Goal: Task Accomplishment & Management: Complete application form

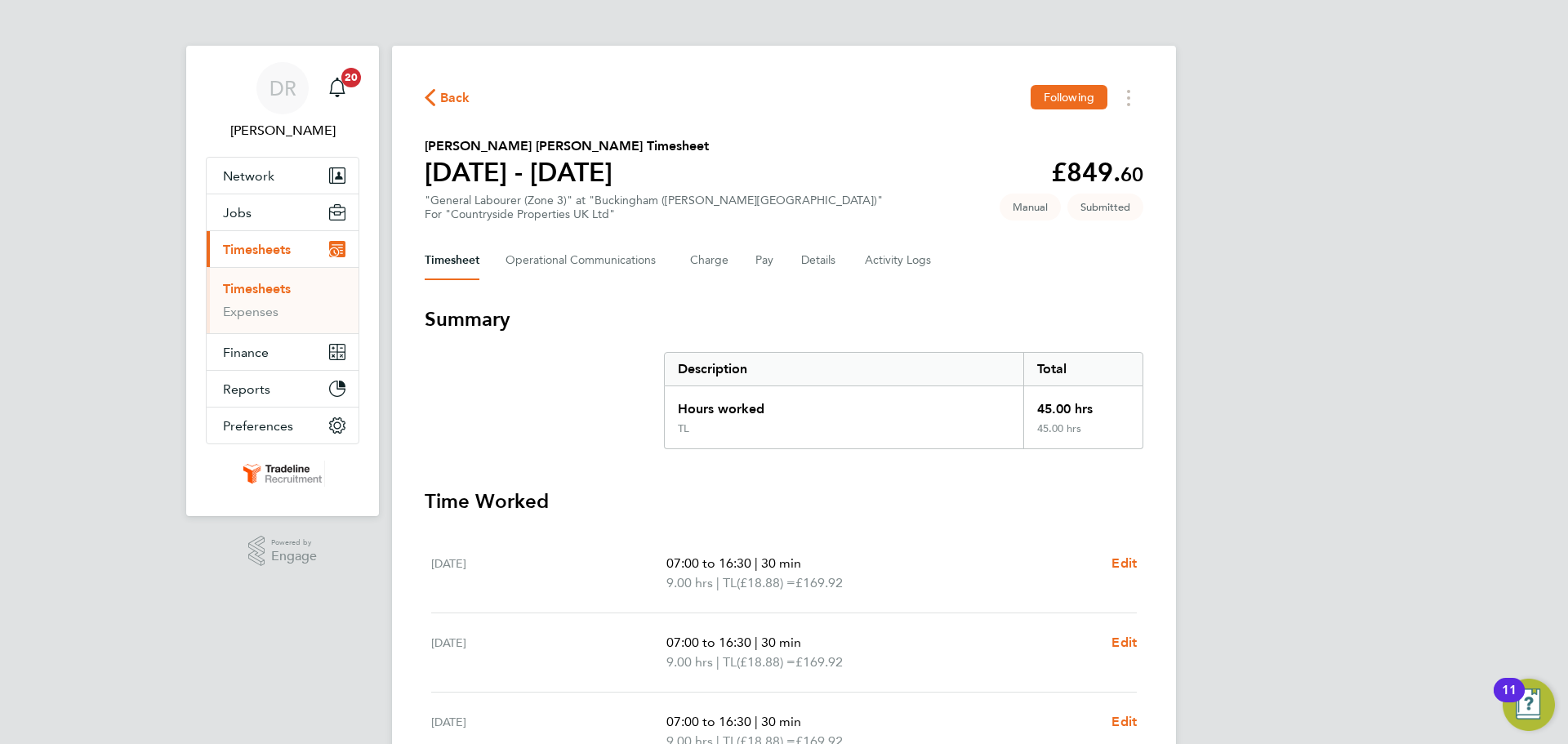
click at [295, 288] on li "Timesheets" at bounding box center [284, 292] width 122 height 23
drag, startPoint x: 238, startPoint y: 295, endPoint x: 271, endPoint y: 291, distance: 33.2
click at [238, 295] on link "Timesheets" at bounding box center [256, 289] width 68 height 16
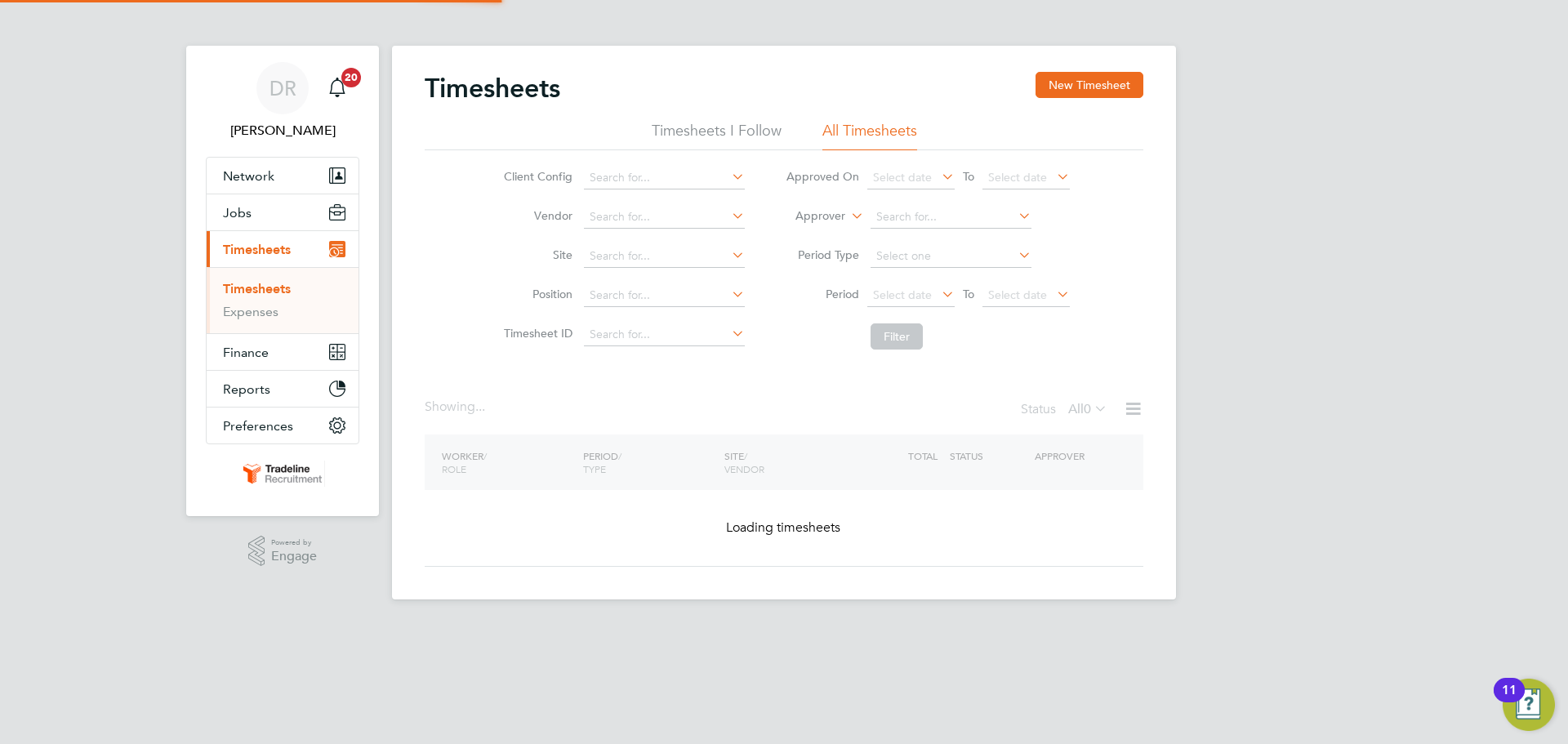
click at [271, 291] on link "Timesheets" at bounding box center [256, 289] width 68 height 16
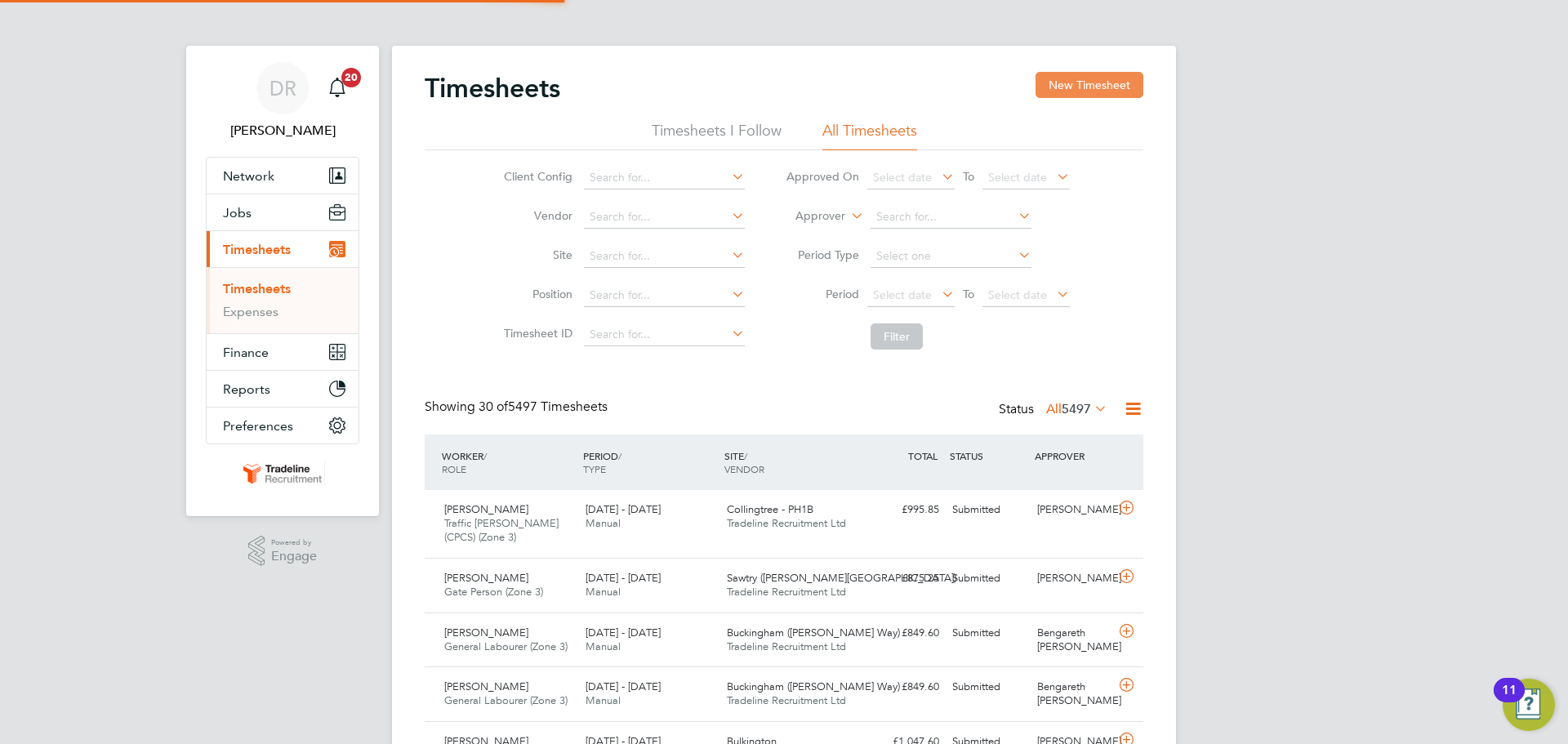
click at [1070, 76] on button "New Timesheet" at bounding box center [1089, 84] width 108 height 26
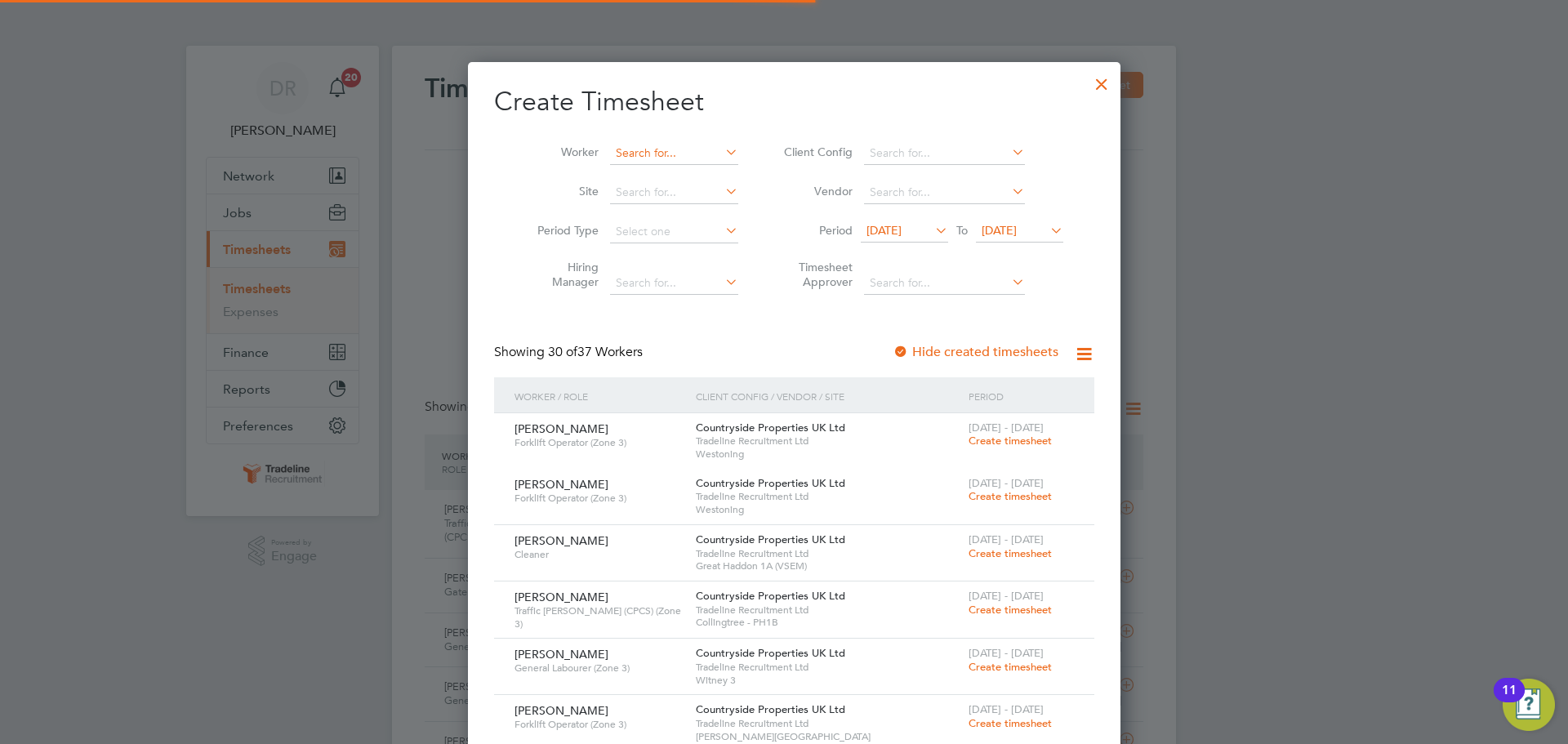
click at [633, 150] on input at bounding box center [673, 153] width 128 height 23
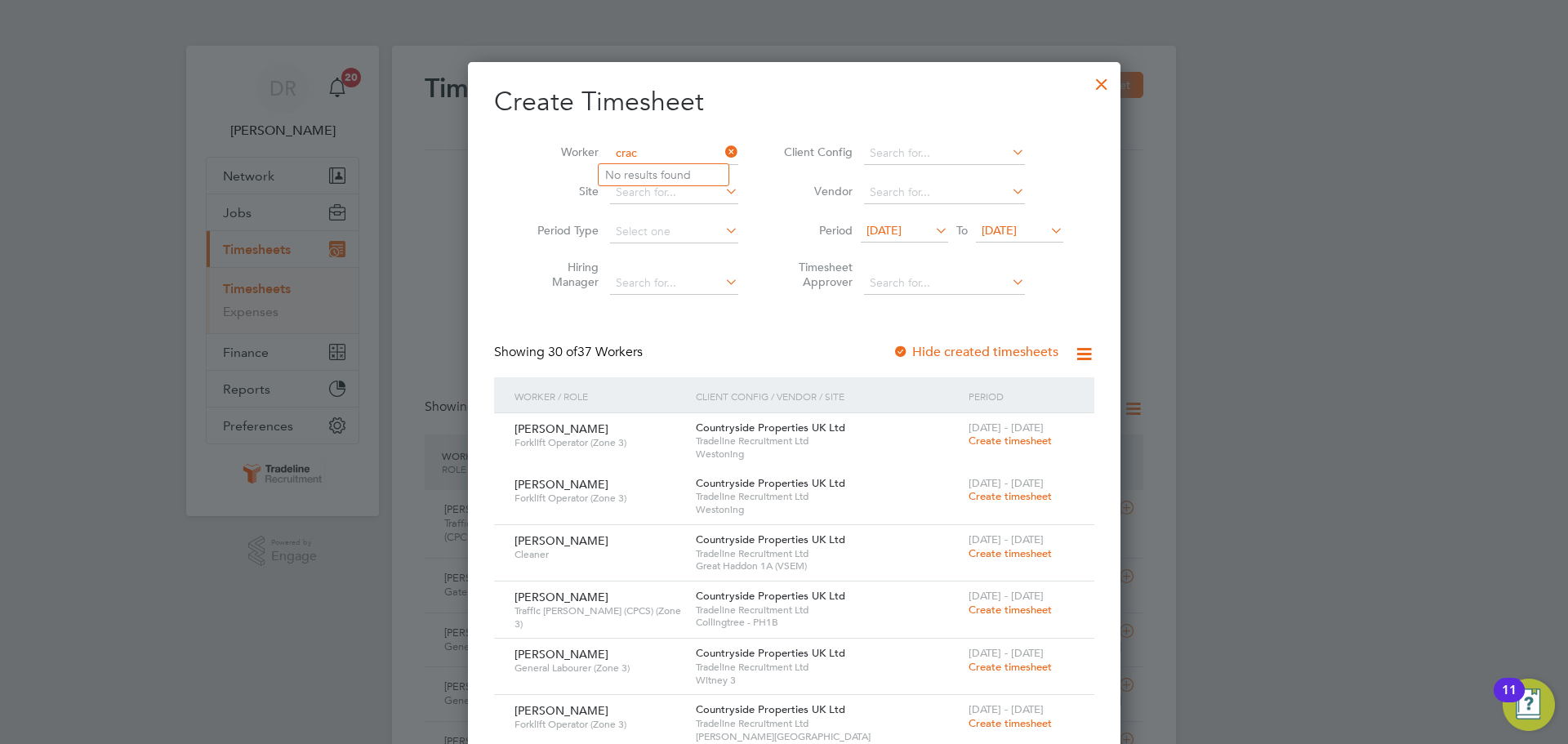
type input "crac"
click at [1087, 85] on div at bounding box center [1102, 80] width 29 height 29
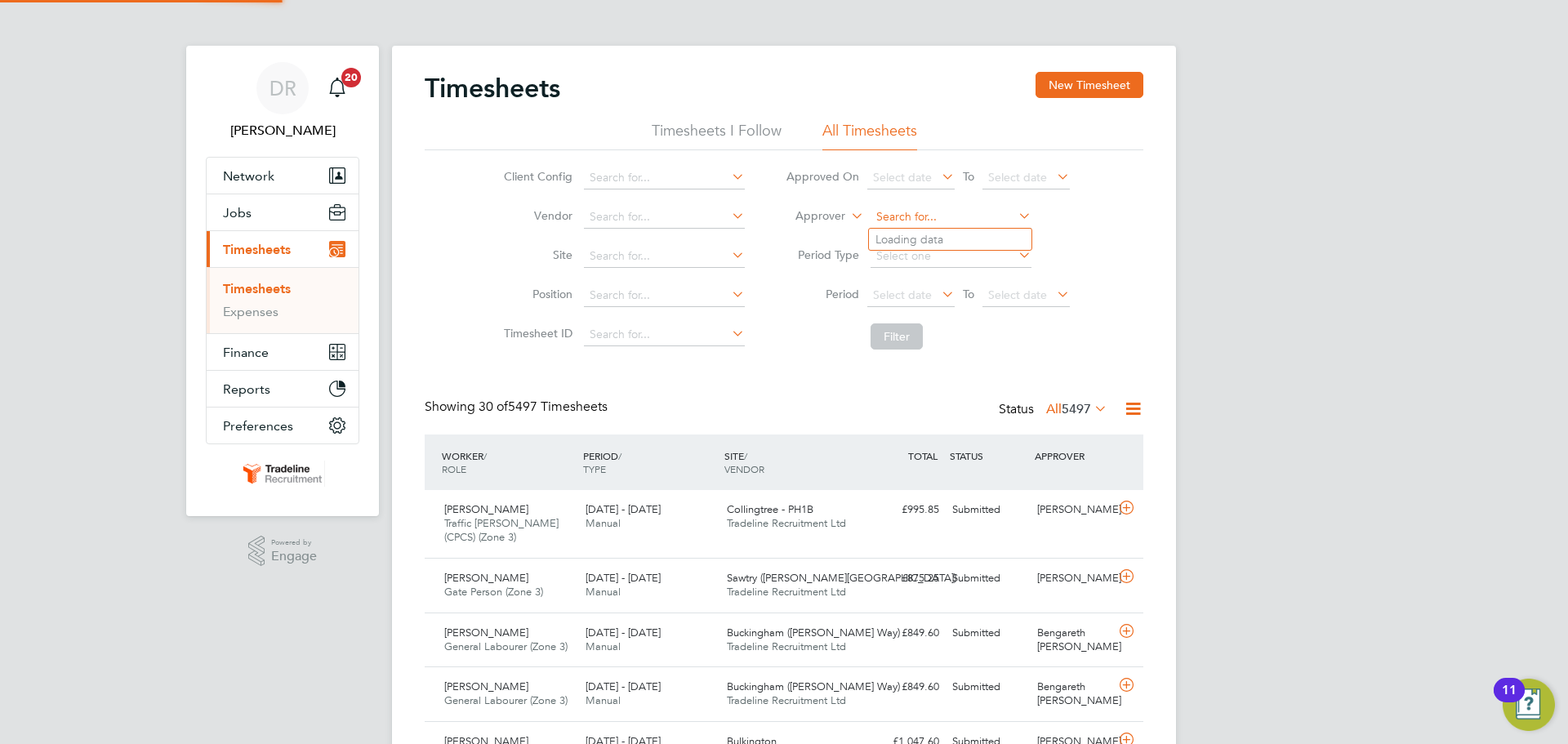
click at [891, 215] on input at bounding box center [951, 216] width 161 height 23
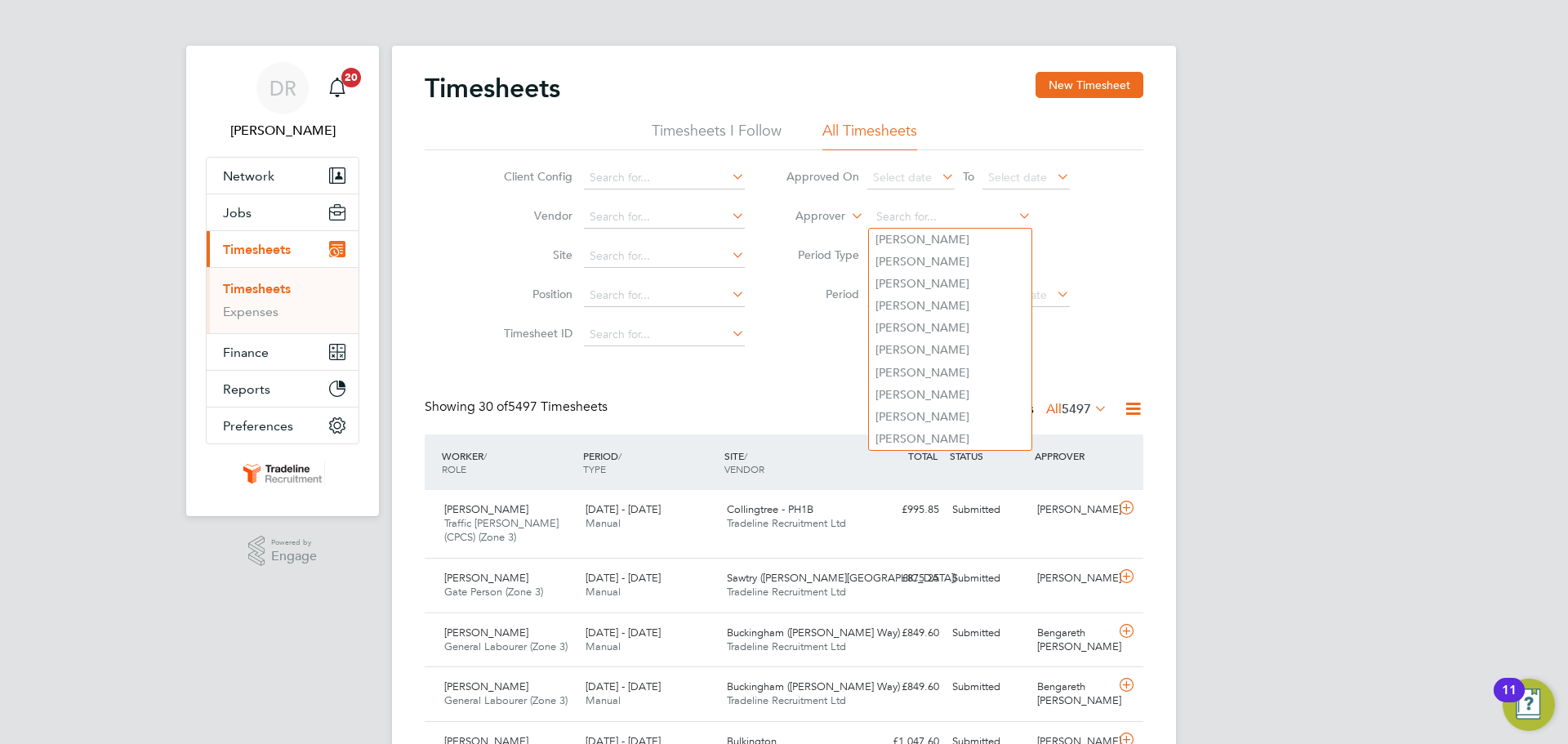
click at [848, 216] on icon at bounding box center [848, 211] width 0 height 15
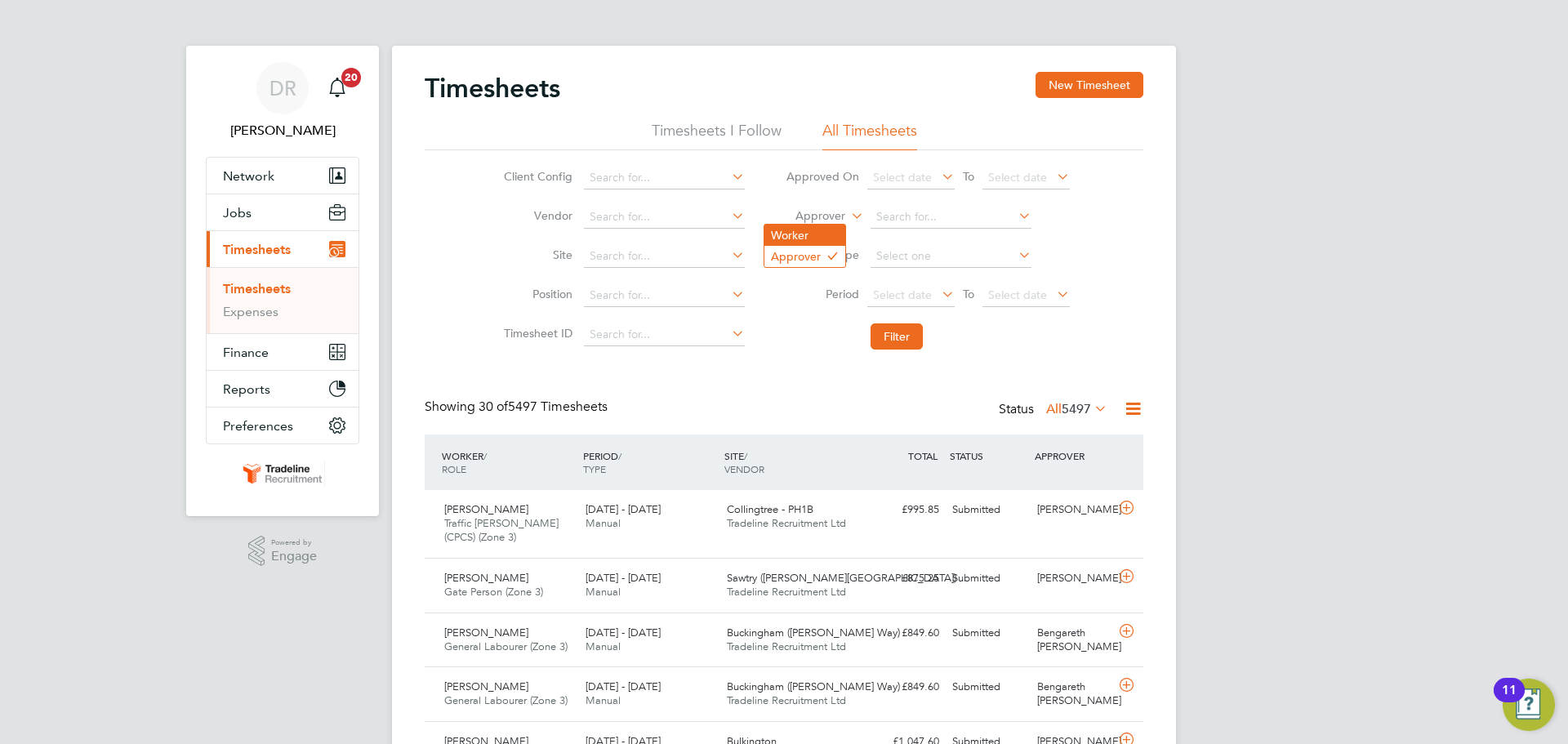
click at [822, 238] on li "Worker" at bounding box center [805, 235] width 81 height 22
click at [921, 211] on input at bounding box center [951, 216] width 161 height 23
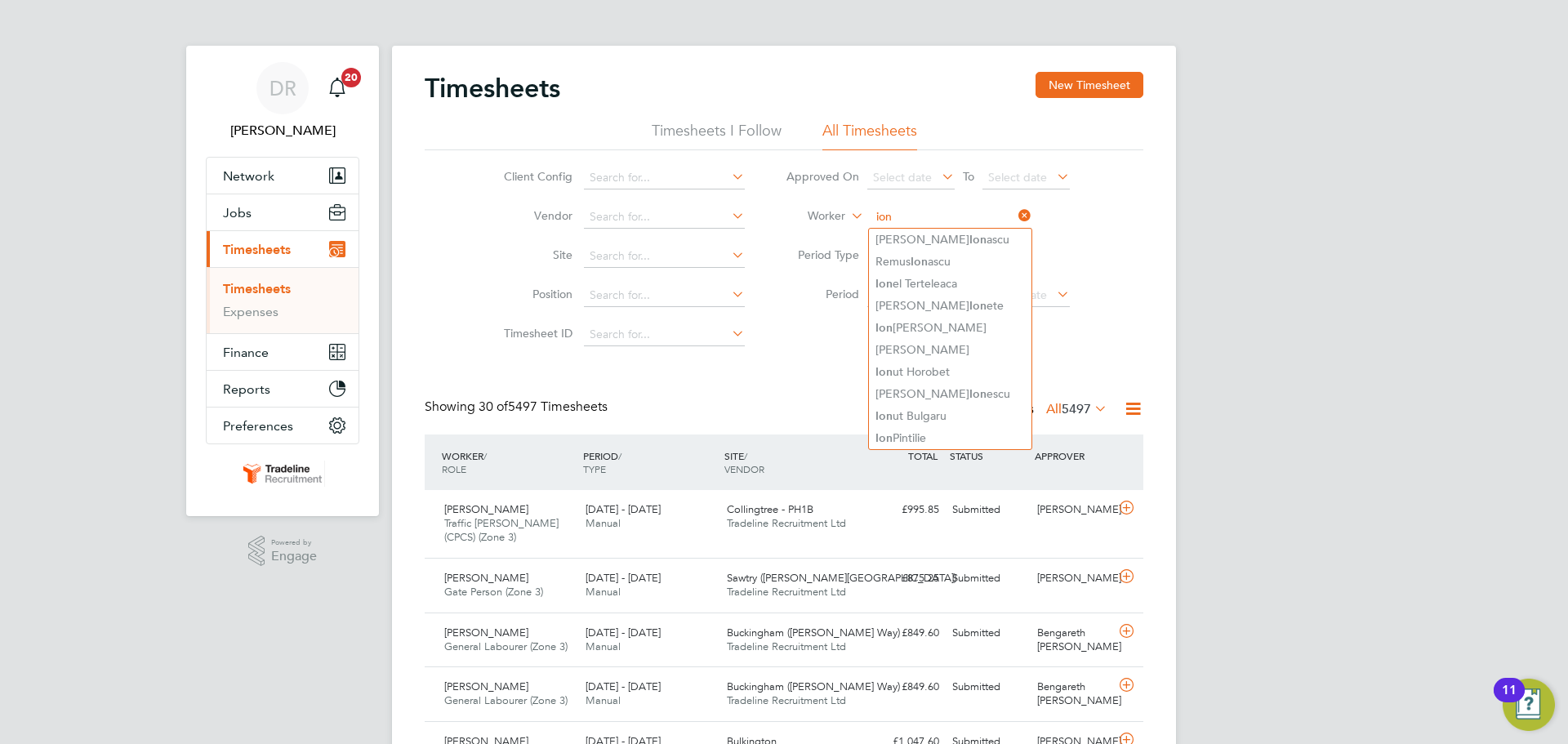
drag, startPoint x: 912, startPoint y: 210, endPoint x: 819, endPoint y: 214, distance: 93.1
click at [819, 214] on li "Worker ion" at bounding box center [928, 217] width 325 height 39
type input "cr"
click at [1123, 262] on div "Client Config Vendor Site Position Timesheet ID Approved On Select date To Sele…" at bounding box center [784, 255] width 718 height 208
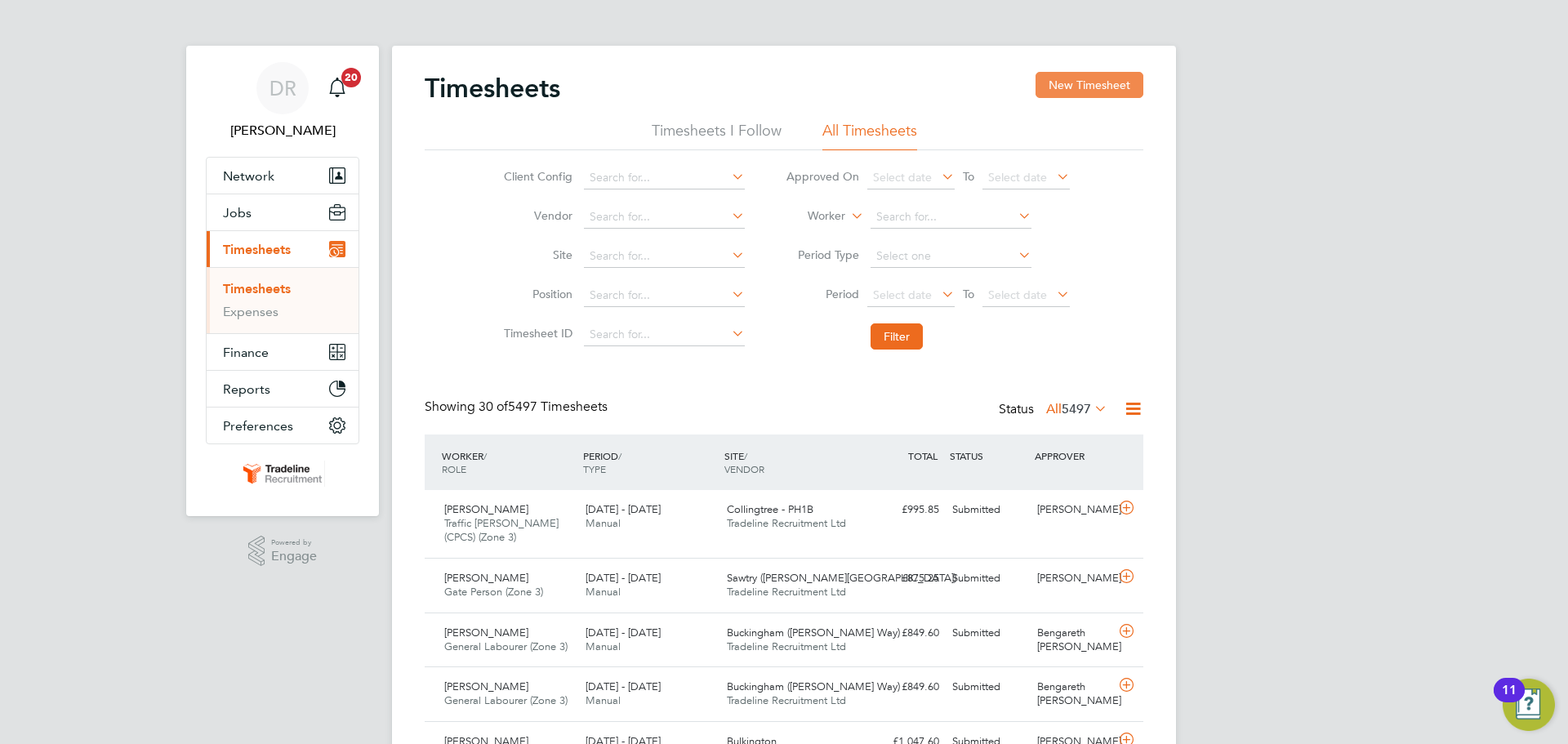
click at [1084, 79] on button "New Timesheet" at bounding box center [1089, 84] width 108 height 26
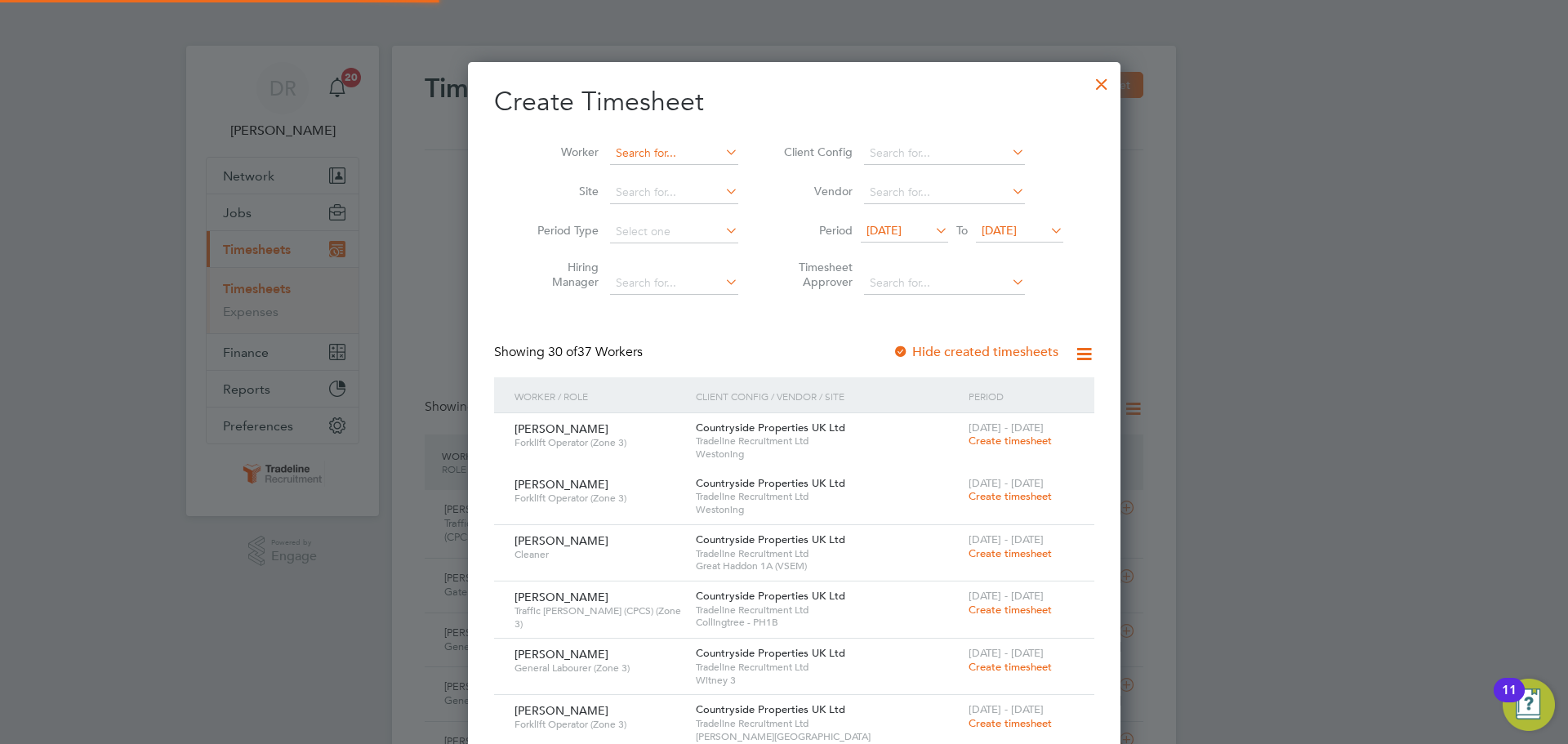
click at [655, 146] on input at bounding box center [673, 153] width 128 height 23
click at [699, 170] on b "Grot" at bounding box center [711, 175] width 24 height 14
type input "[PERSON_NAME]"
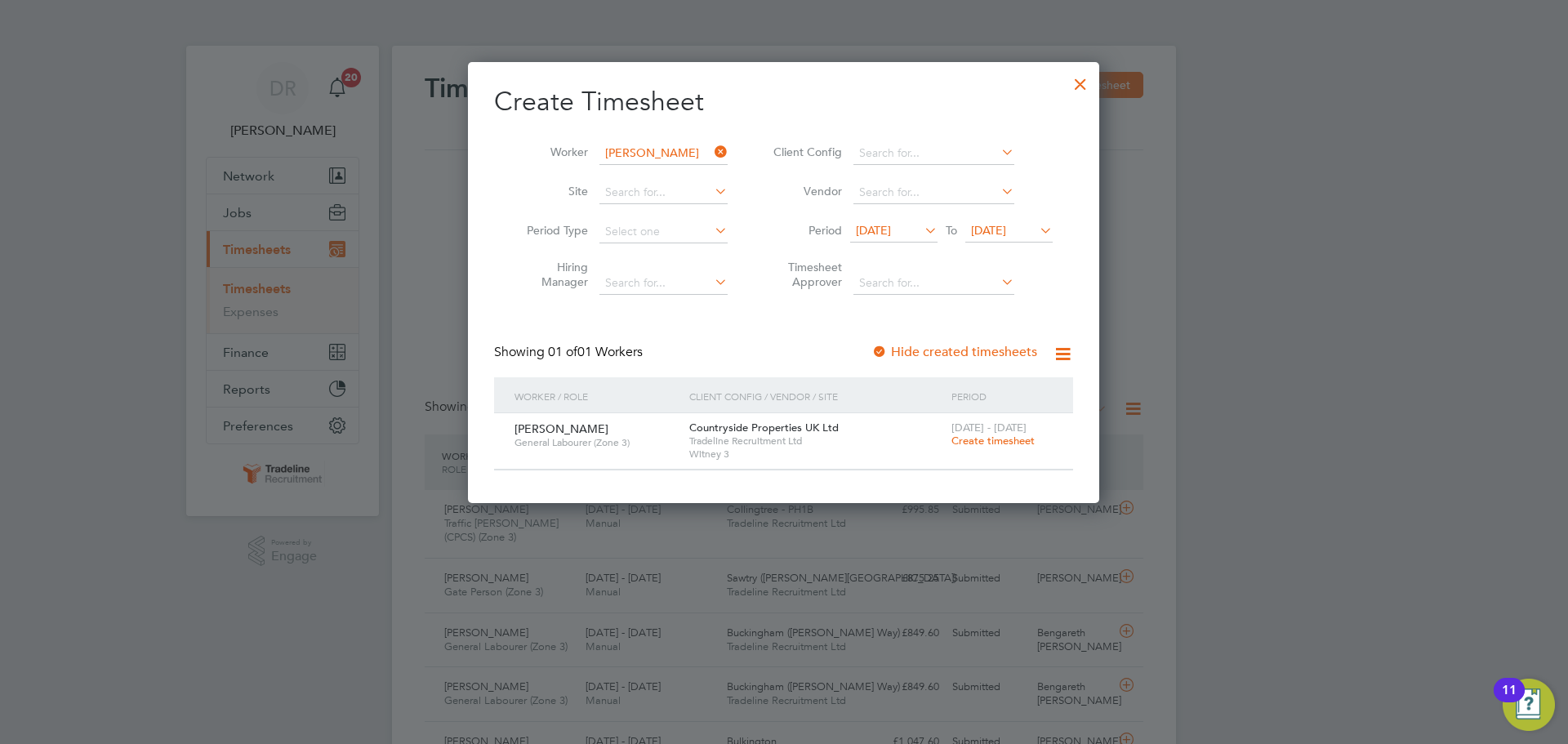
click at [1009, 439] on span "Create timesheet" at bounding box center [992, 441] width 83 height 14
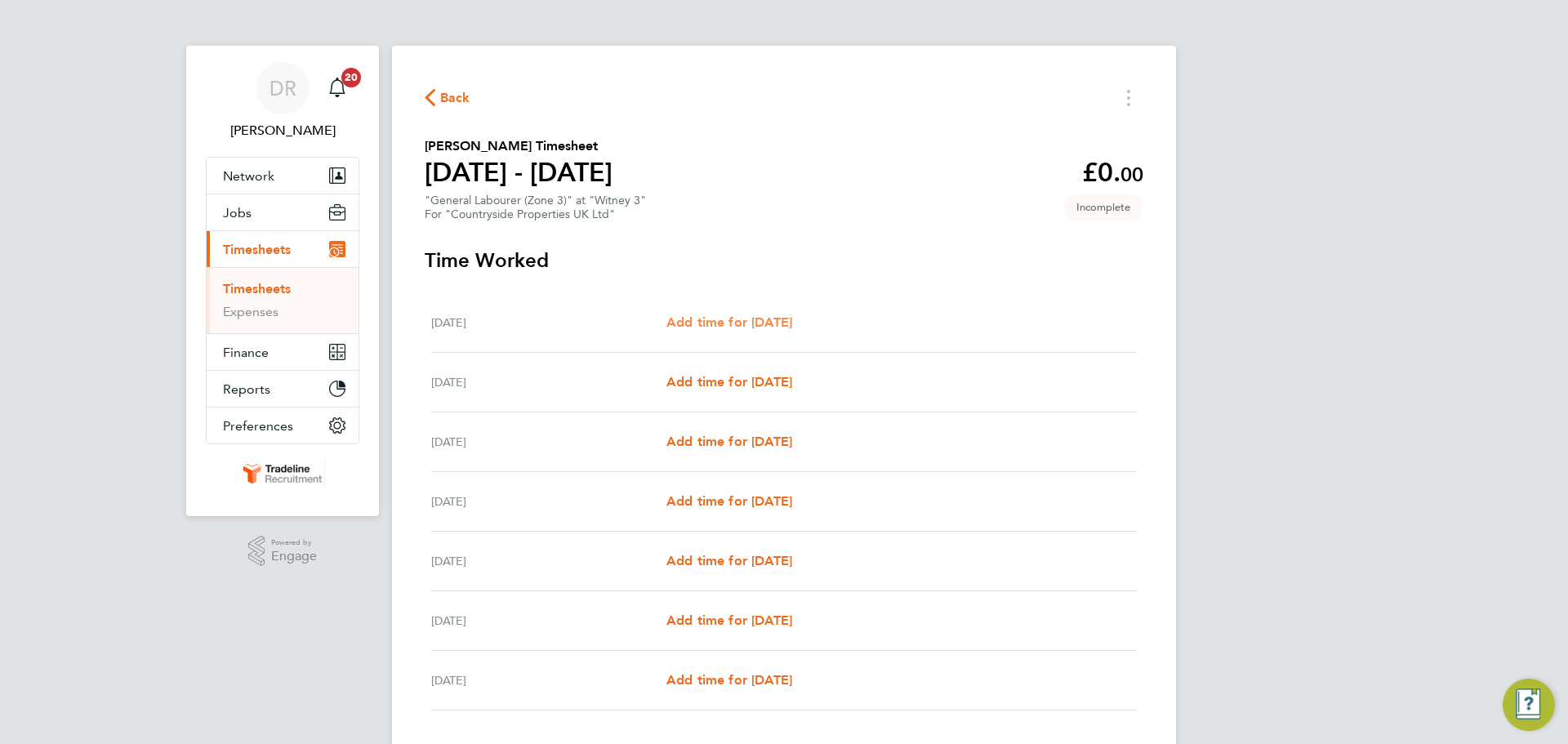
click at [721, 325] on span "Add time for [DATE]" at bounding box center [729, 322] width 126 height 16
select select "30"
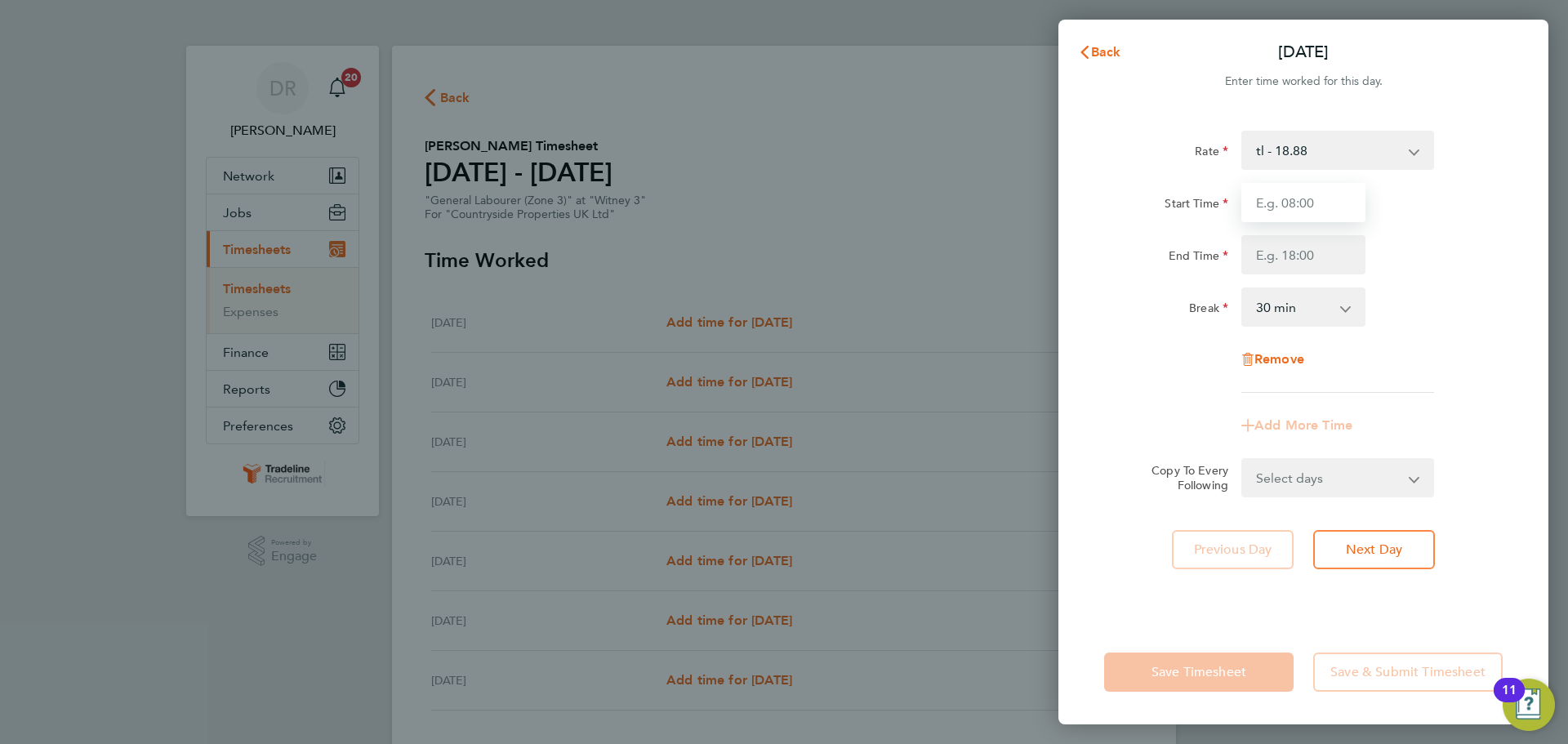
click at [1314, 199] on input "Start Time" at bounding box center [1303, 203] width 124 height 39
type input "07:00"
drag, startPoint x: 1312, startPoint y: 243, endPoint x: 1315, endPoint y: 253, distance: 10.4
click at [1312, 243] on input "End Time" at bounding box center [1303, 255] width 124 height 39
type input "17:30"
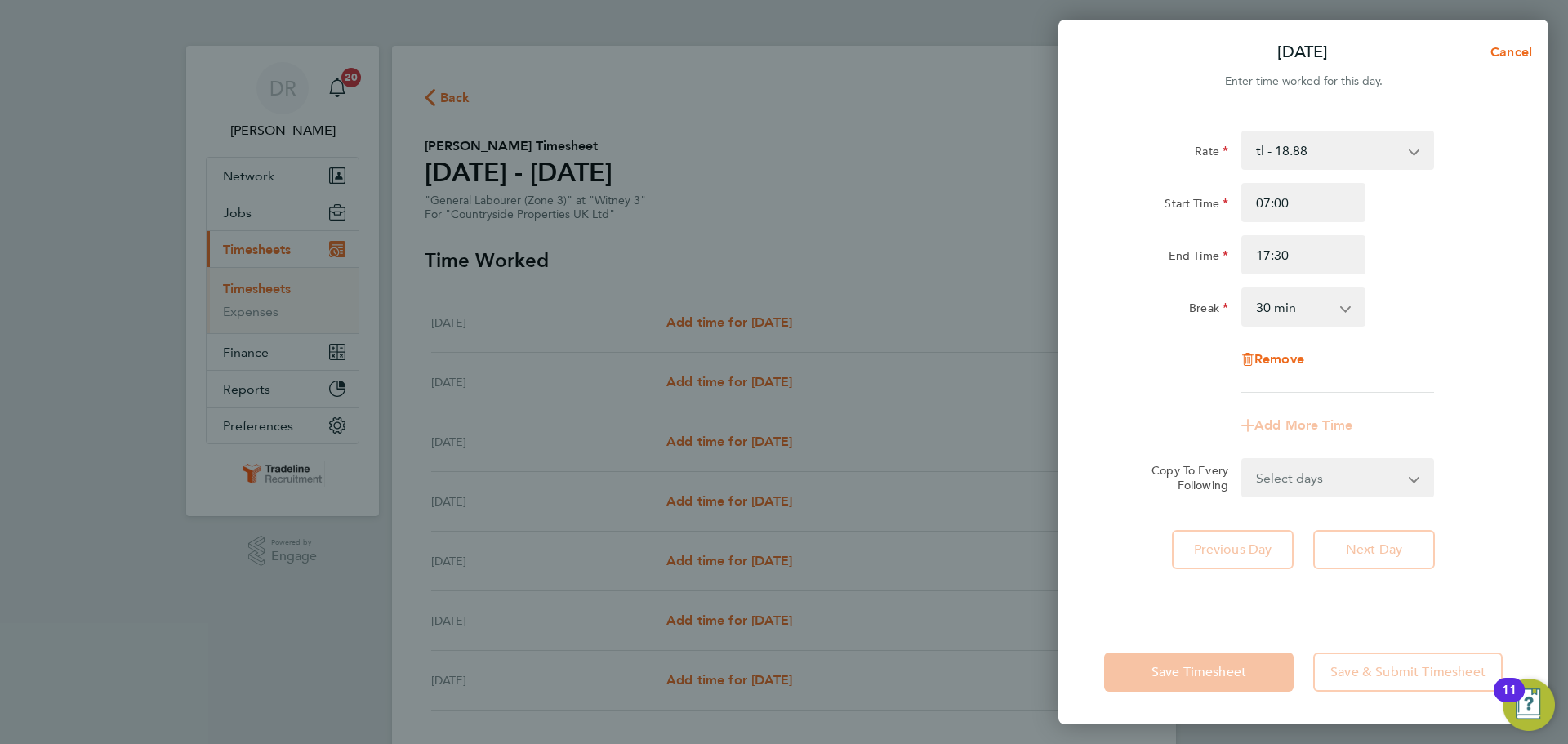
click at [1448, 358] on div "Rate tl - 18.88 Start Time 07:00 End Time 17:30 Break 0 min 15 min 30 min 45 mi…" at bounding box center [1303, 262] width 398 height 262
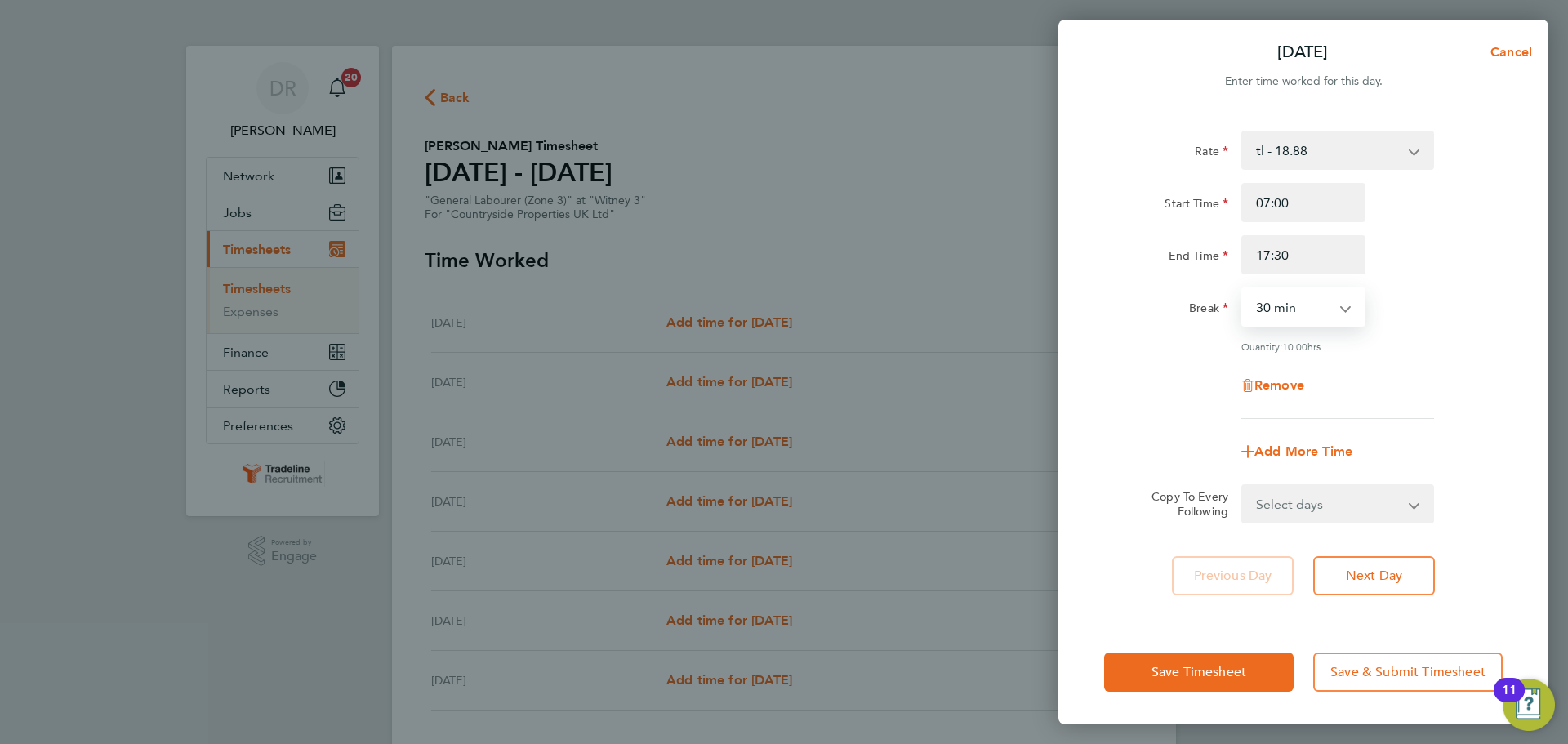
click at [1281, 308] on select "0 min 15 min 30 min 45 min 60 min 75 min 90 min" at bounding box center [1293, 306] width 101 height 36
click at [1325, 502] on select "Select days Day Weekday (Mon-Fri) Weekend (Sat-Sun) [DATE] [DATE] [DATE] [DATE]…" at bounding box center [1328, 504] width 171 height 36
select select "WEEKDAY"
click at [1243, 487] on select "Select days Day Weekday (Mon-Fri) Weekend (Sat-Sun) [DATE] [DATE] [DATE] [DATE]…" at bounding box center [1328, 504] width 171 height 36
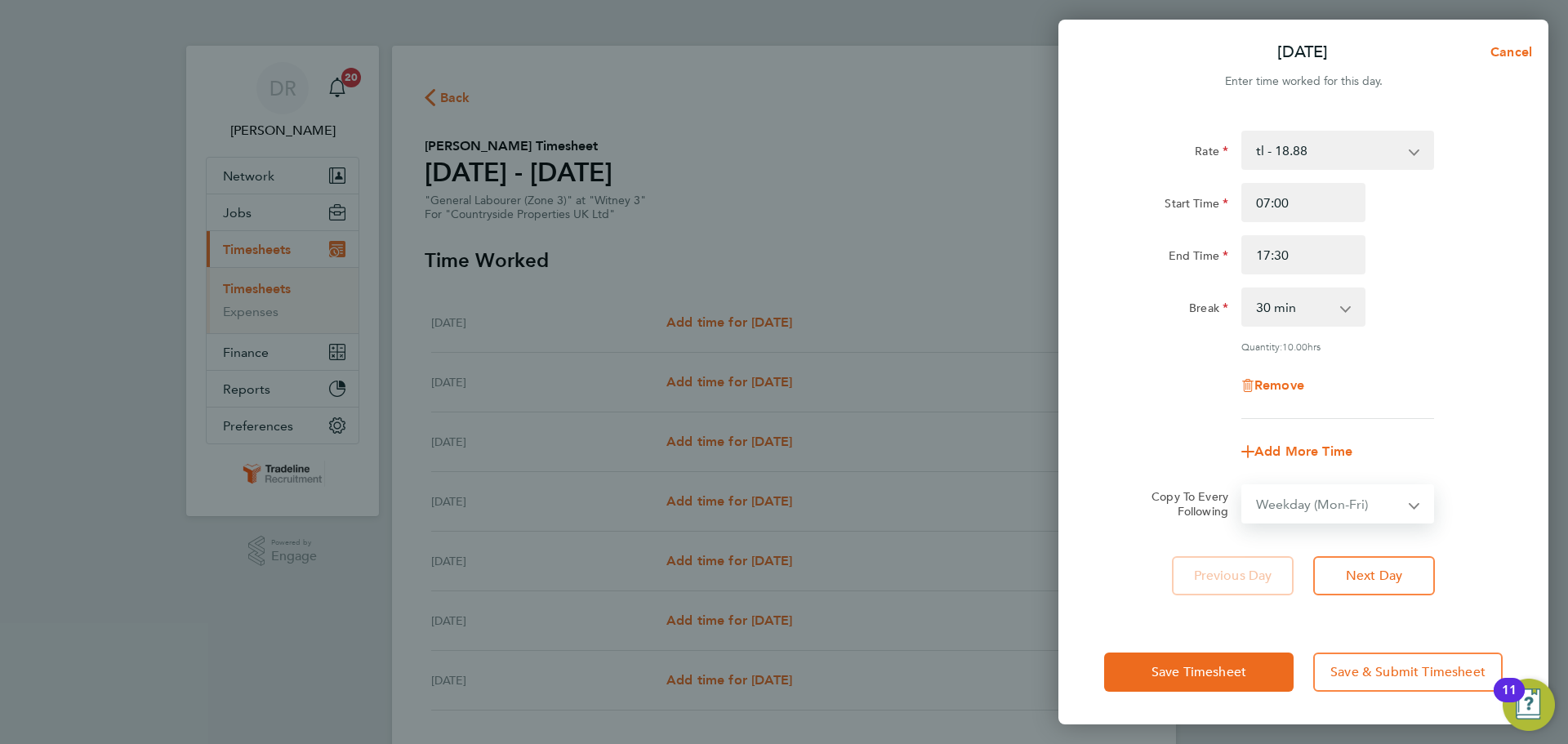
select select "[DATE]"
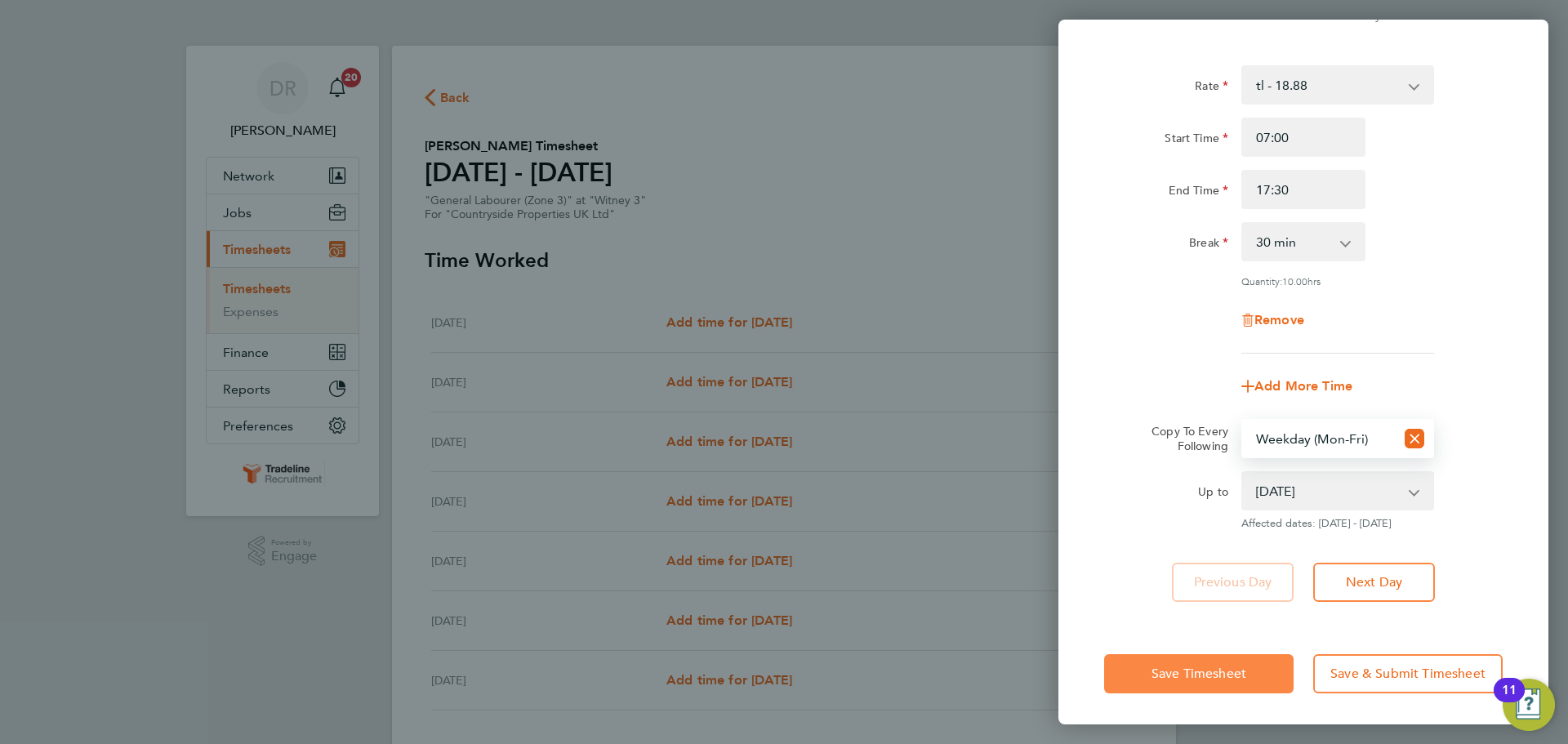
click at [1261, 674] on button "Save Timesheet" at bounding box center [1199, 674] width 190 height 39
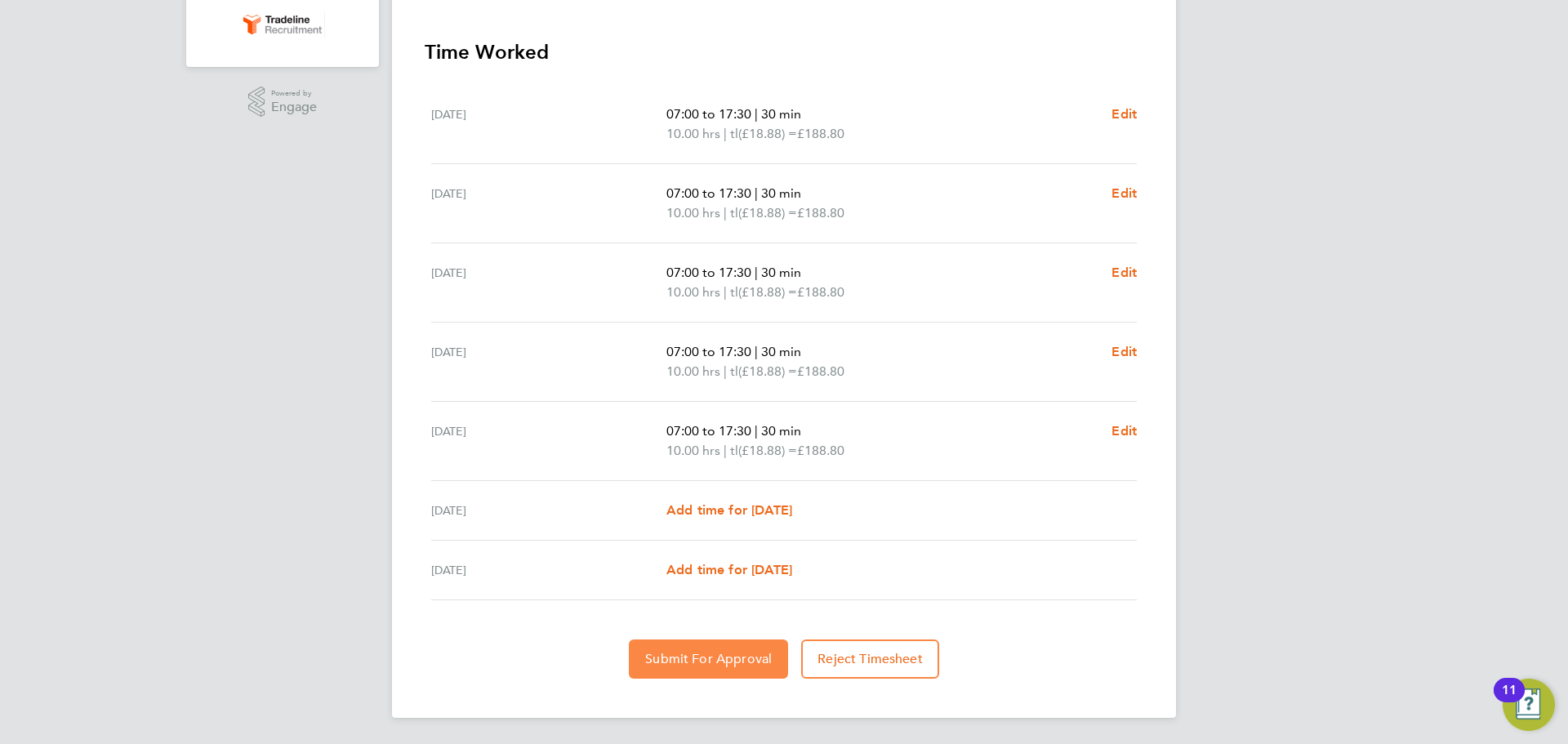
click at [719, 668] on button "Submit For Approval" at bounding box center [709, 659] width 160 height 39
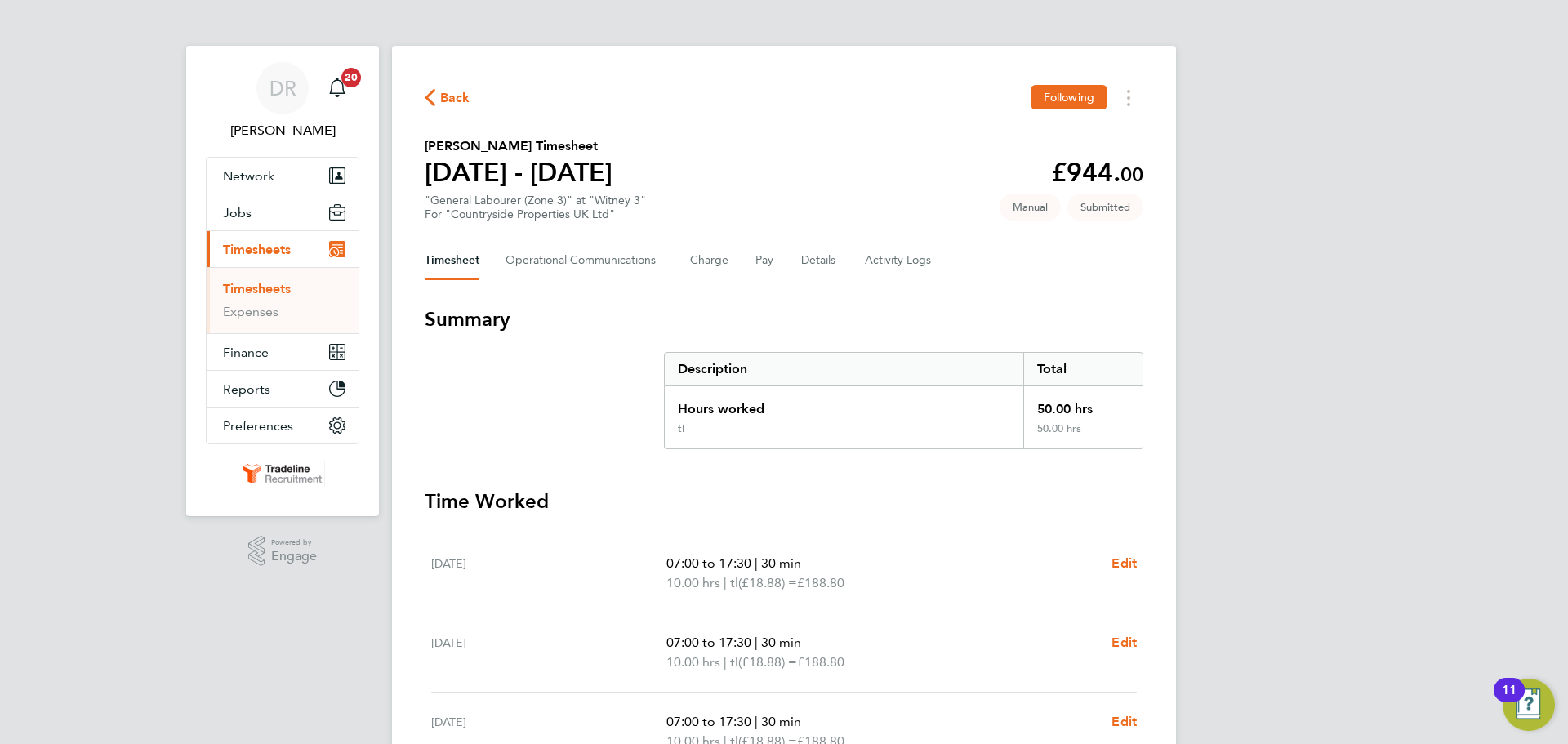
click at [271, 298] on li "Timesheets" at bounding box center [284, 292] width 122 height 23
click at [278, 288] on link "Timesheets" at bounding box center [256, 289] width 68 height 16
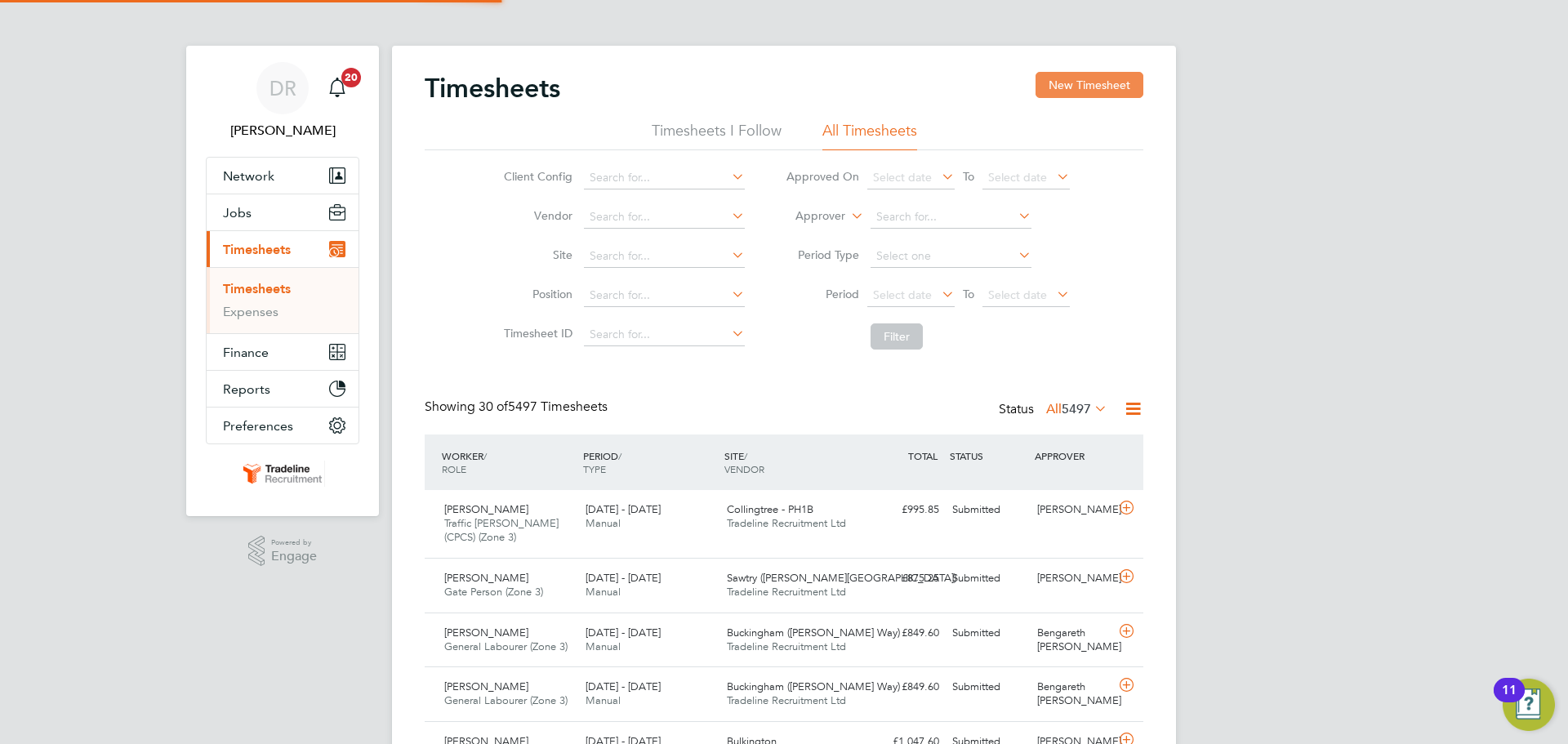
scroll to position [42, 142]
click at [1088, 74] on button "New Timesheet" at bounding box center [1089, 84] width 108 height 26
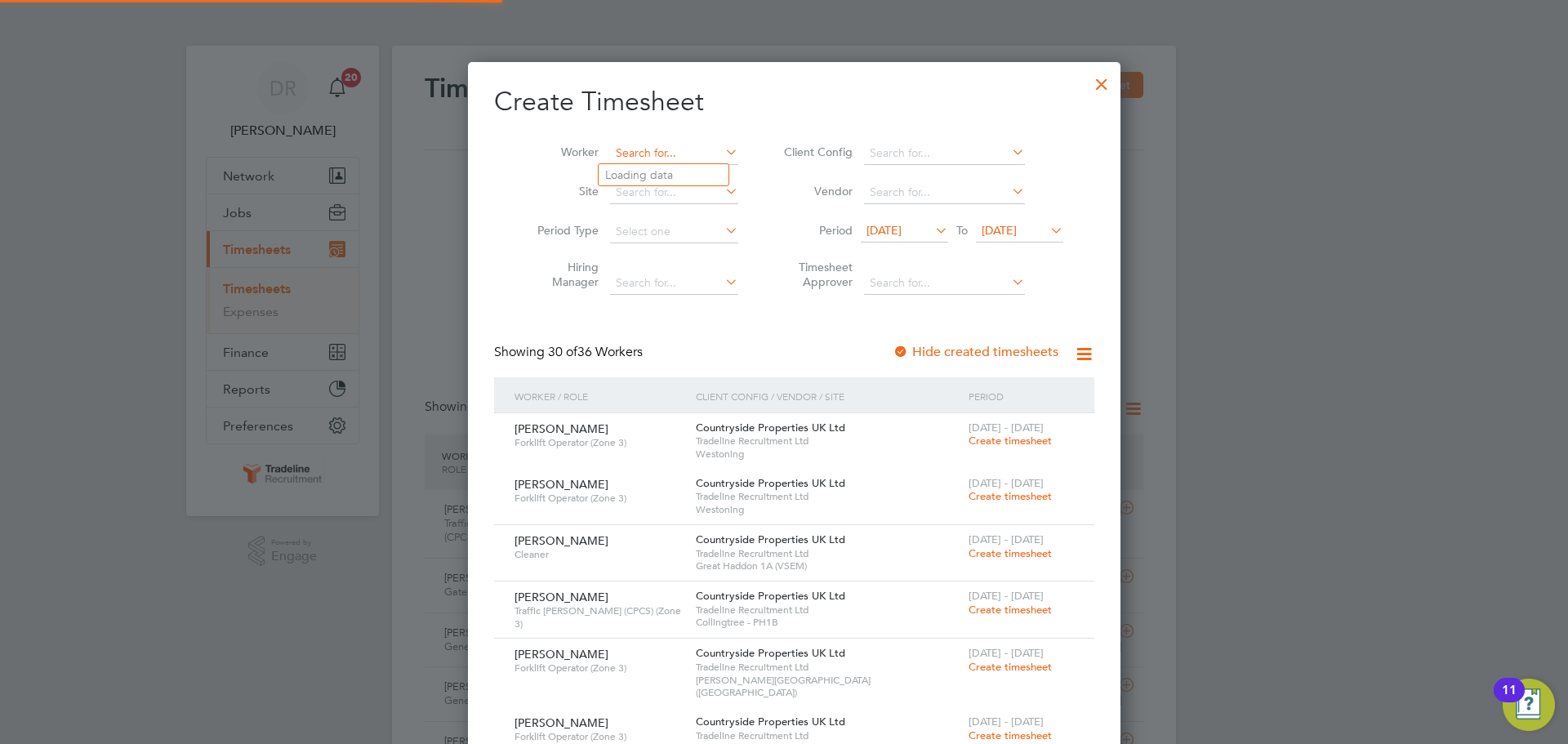
click at [640, 146] on input at bounding box center [673, 153] width 128 height 23
click at [699, 213] on b "King" at bounding box center [712, 219] width 25 height 14
type input "[PERSON_NAME]"
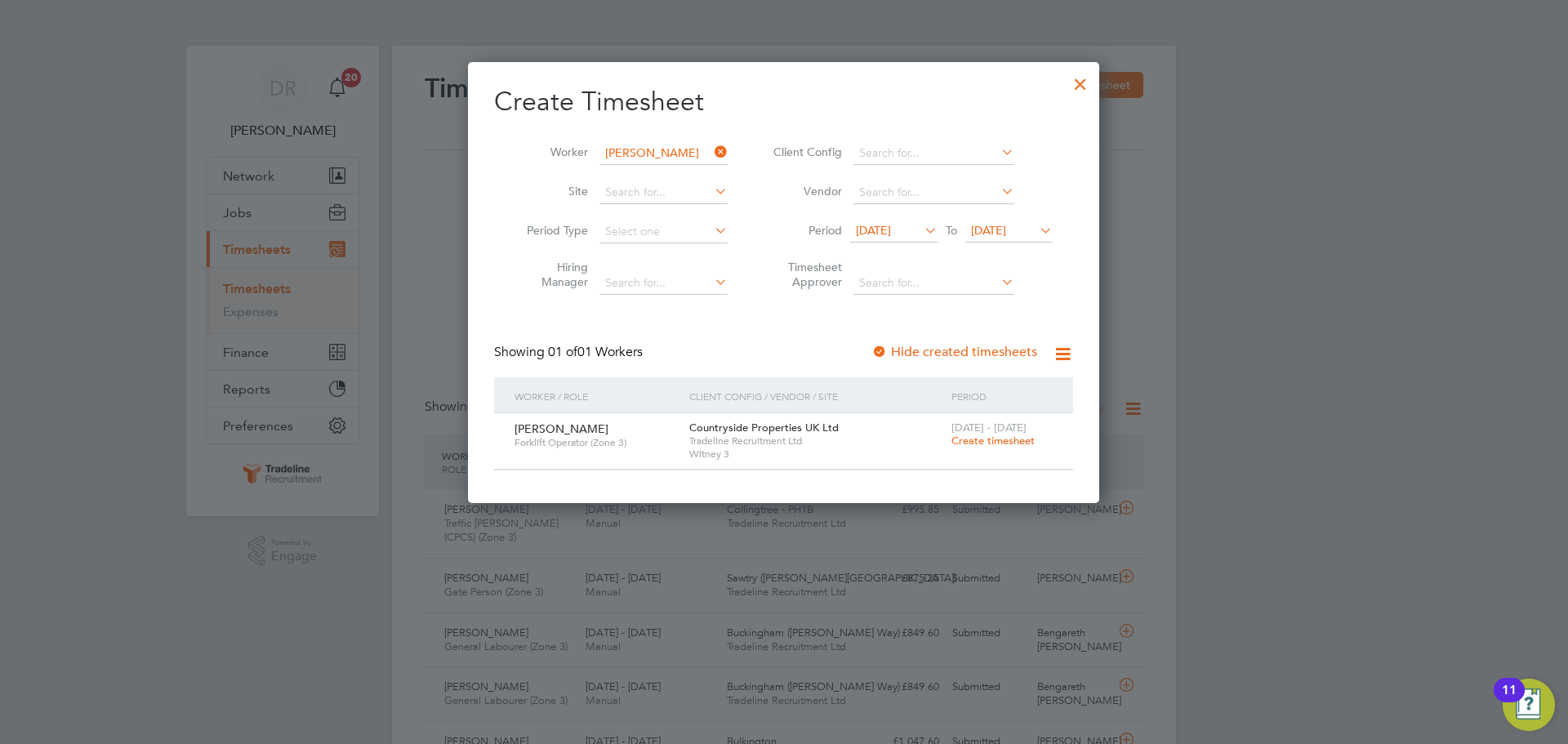
click at [981, 441] on span "Create timesheet" at bounding box center [992, 441] width 83 height 14
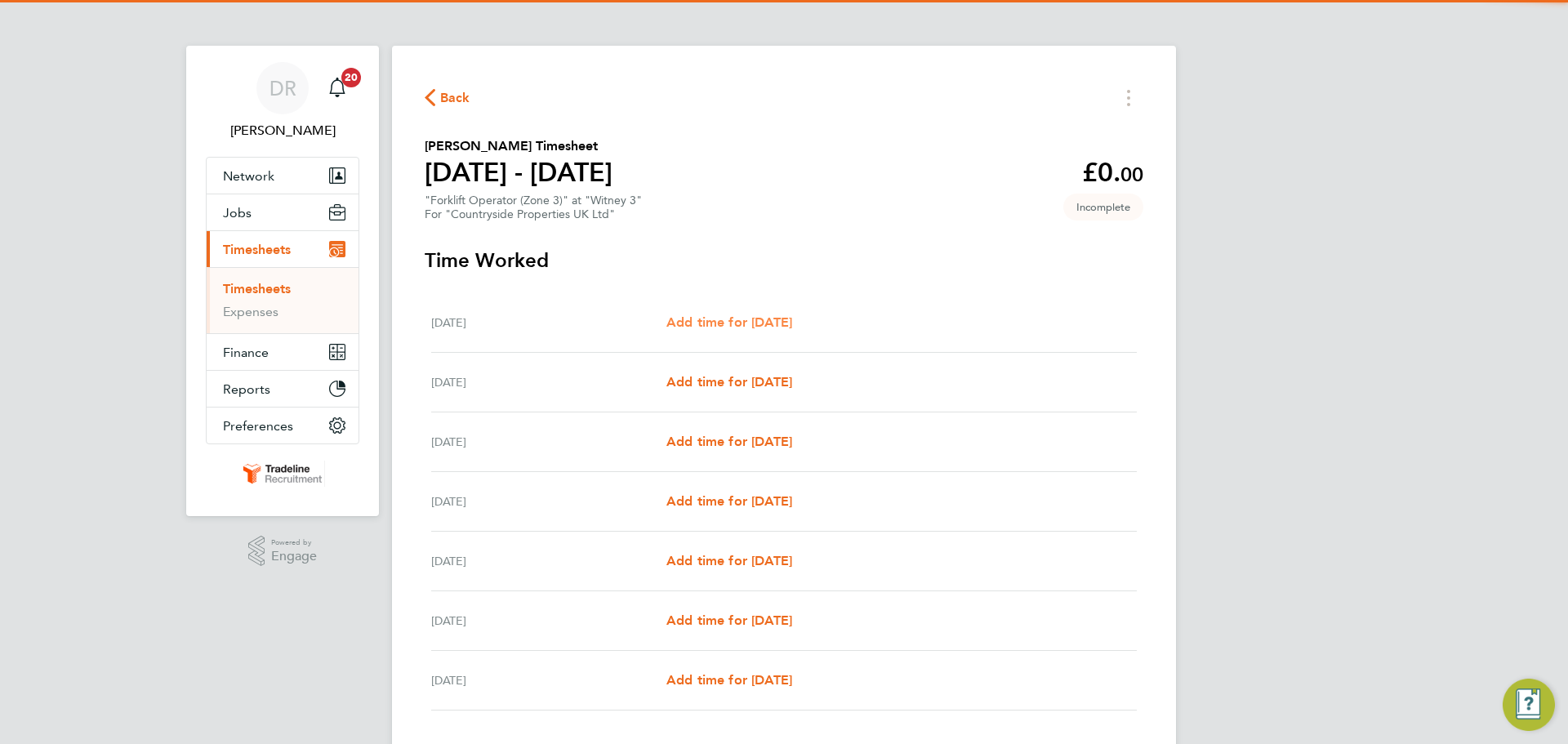
click at [792, 323] on span "Add time for [DATE]" at bounding box center [729, 322] width 126 height 16
select select "30"
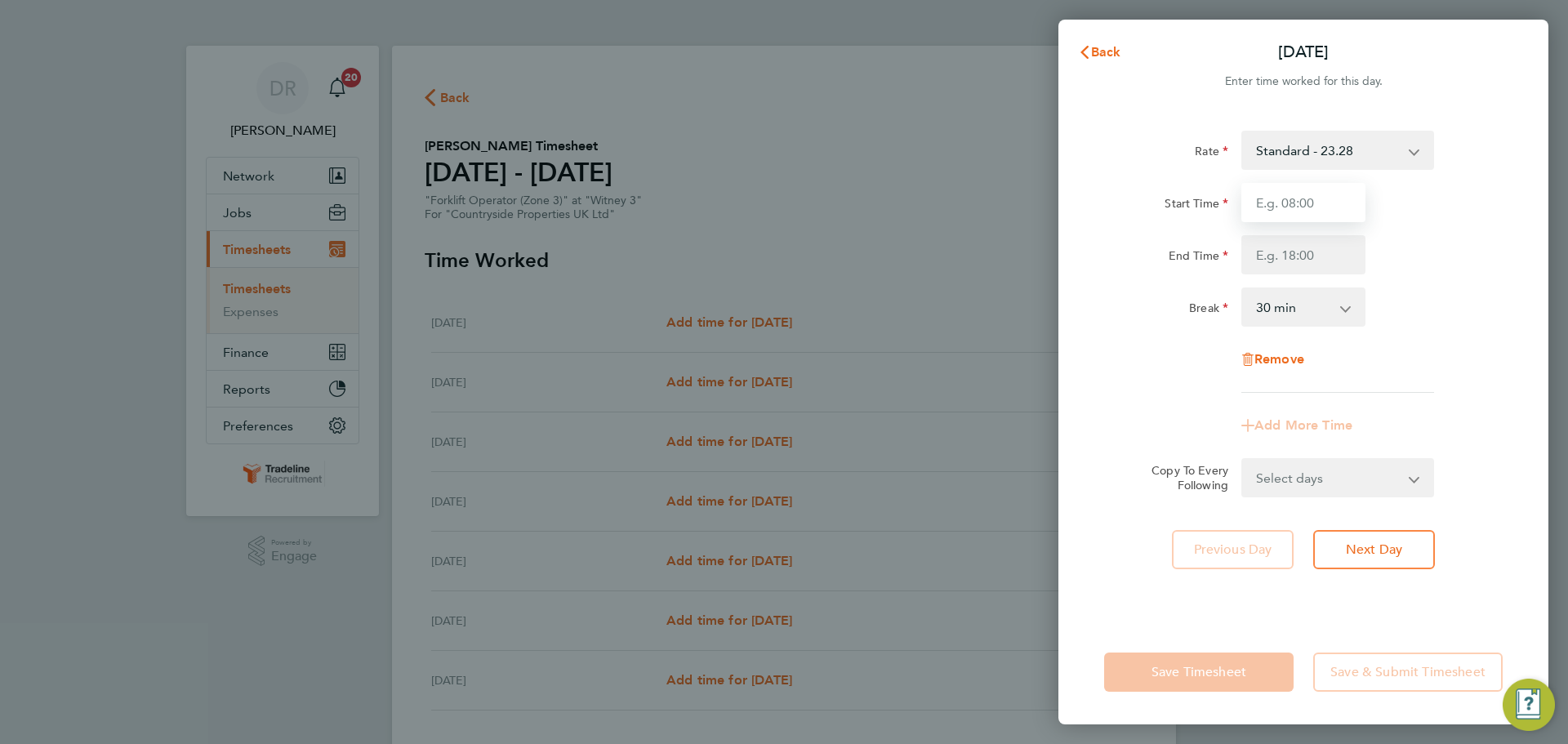
click at [1319, 202] on input "Start Time" at bounding box center [1303, 203] width 124 height 39
type input "07:00"
click at [1312, 255] on input "End Time" at bounding box center [1303, 255] width 124 height 39
type input "16:30"
click at [1431, 317] on div "Break 0 min 15 min 30 min 45 min 60 min 75 min 90 min" at bounding box center [1304, 307] width 412 height 39
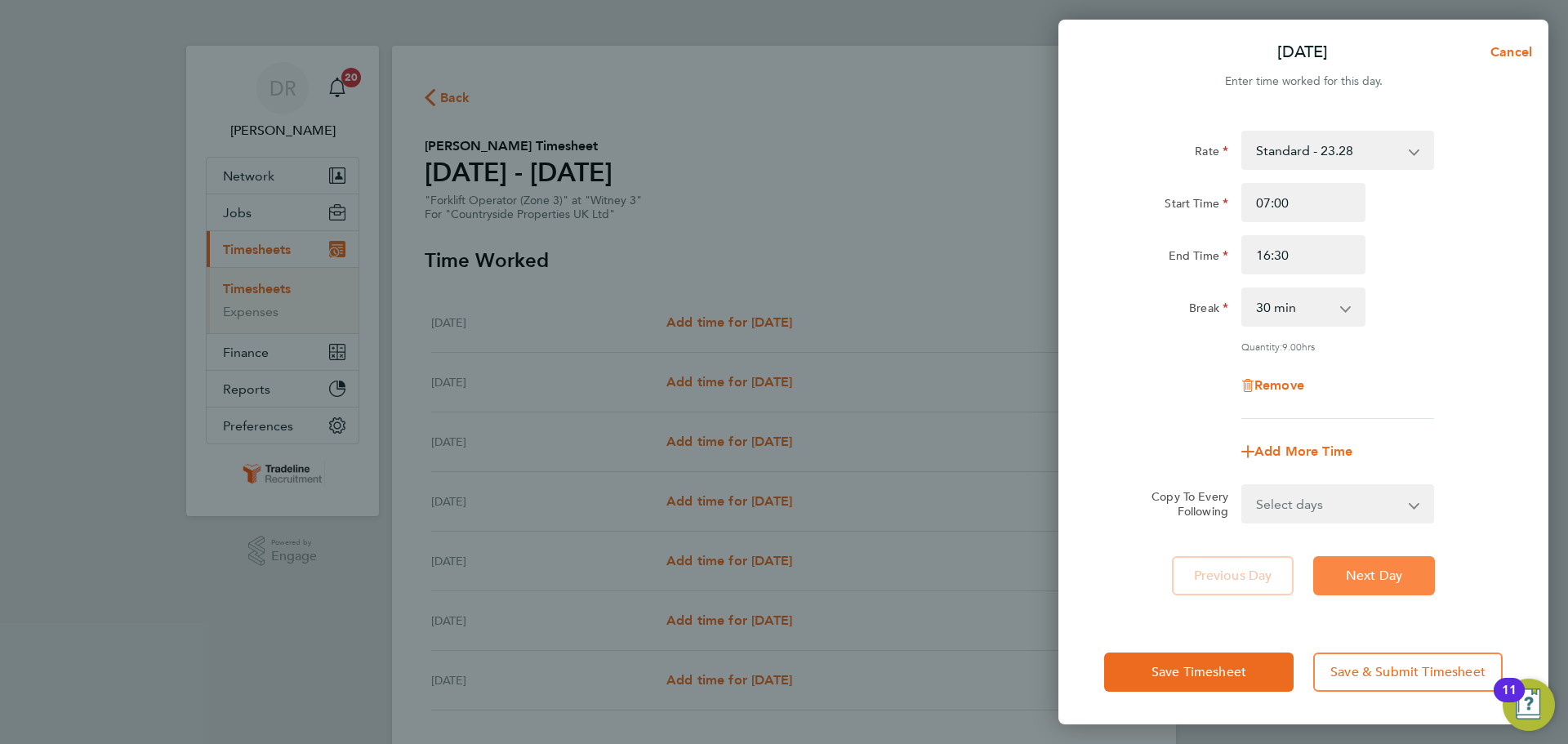
click at [1396, 570] on span "Next Day" at bounding box center [1374, 576] width 57 height 17
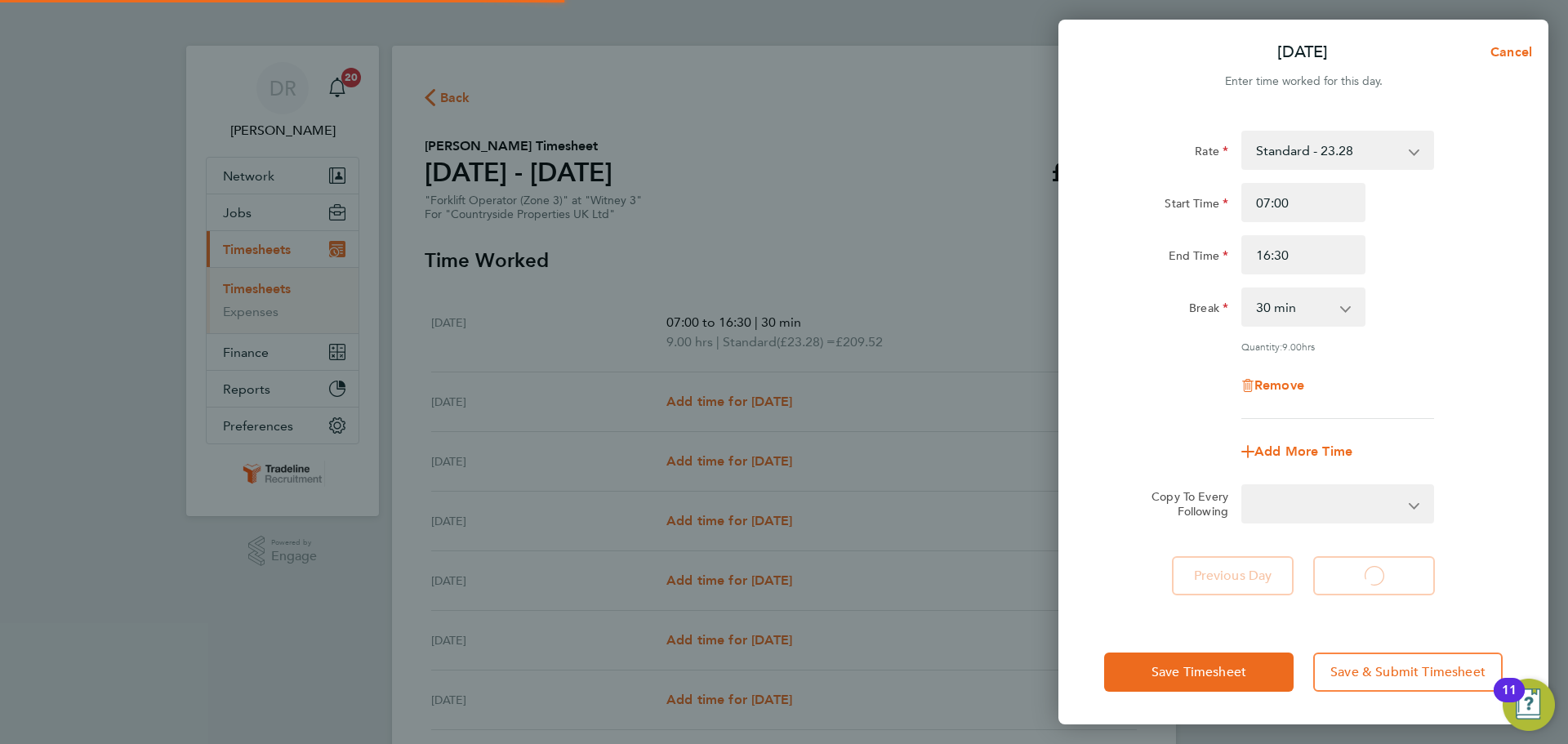
select select "30"
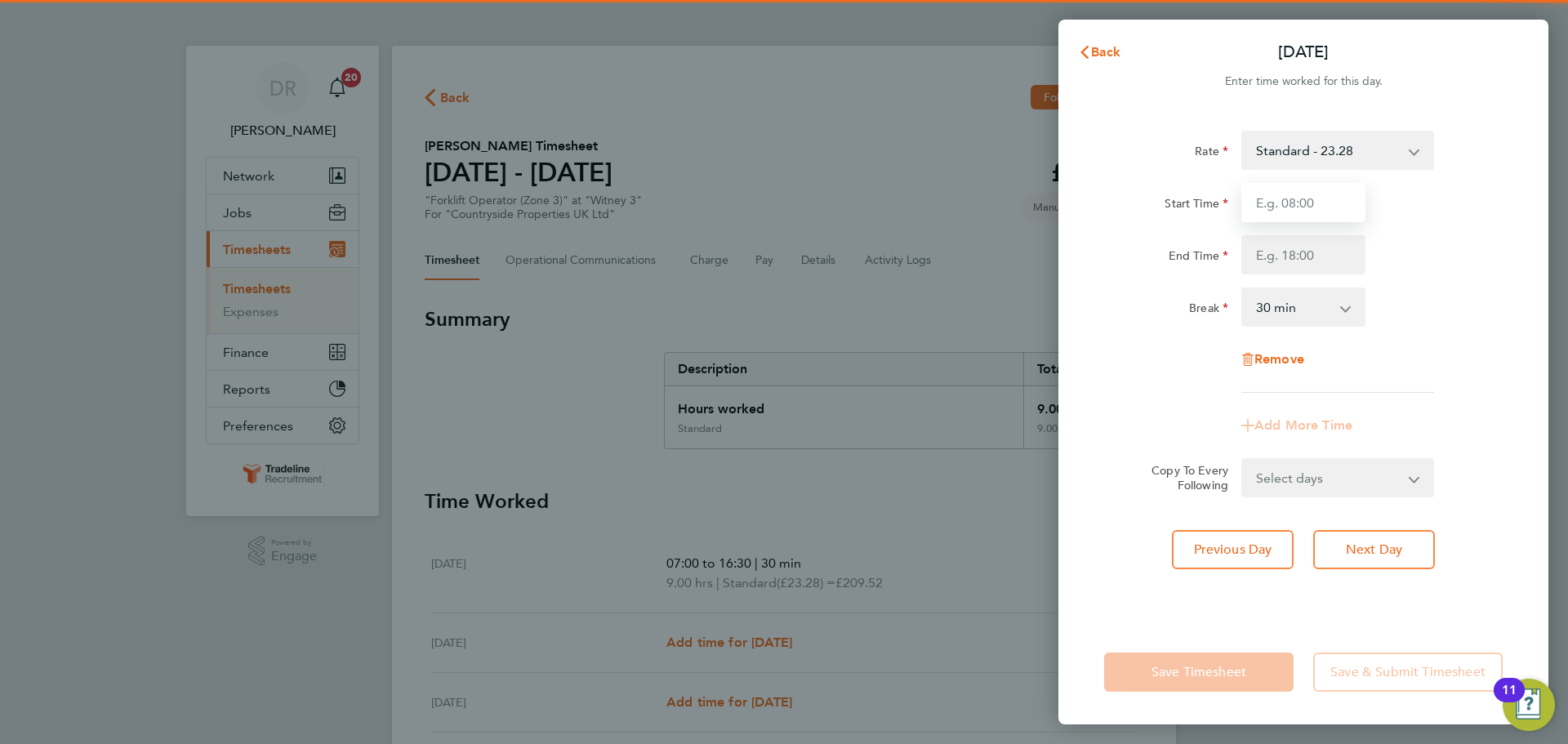
click at [1291, 200] on input "Start Time" at bounding box center [1303, 203] width 124 height 39
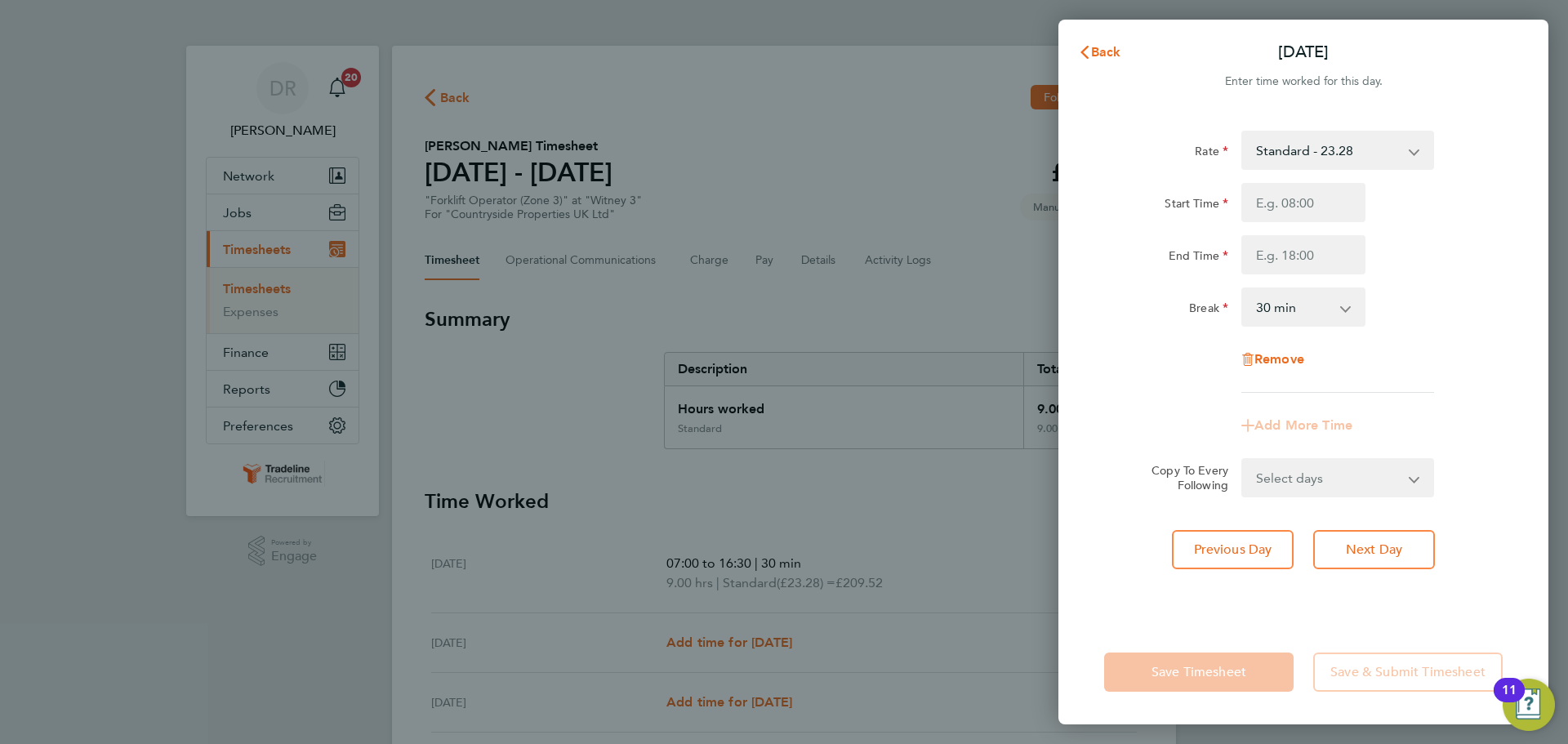
click at [1567, 308] on div "Back [DATE] Enter time worked for this day. Rate Standard - 23.28 TL - 23.28 St…" at bounding box center [784, 372] width 1568 height 744
click at [1220, 535] on button "Previous Day" at bounding box center [1233, 550] width 121 height 39
select select "30"
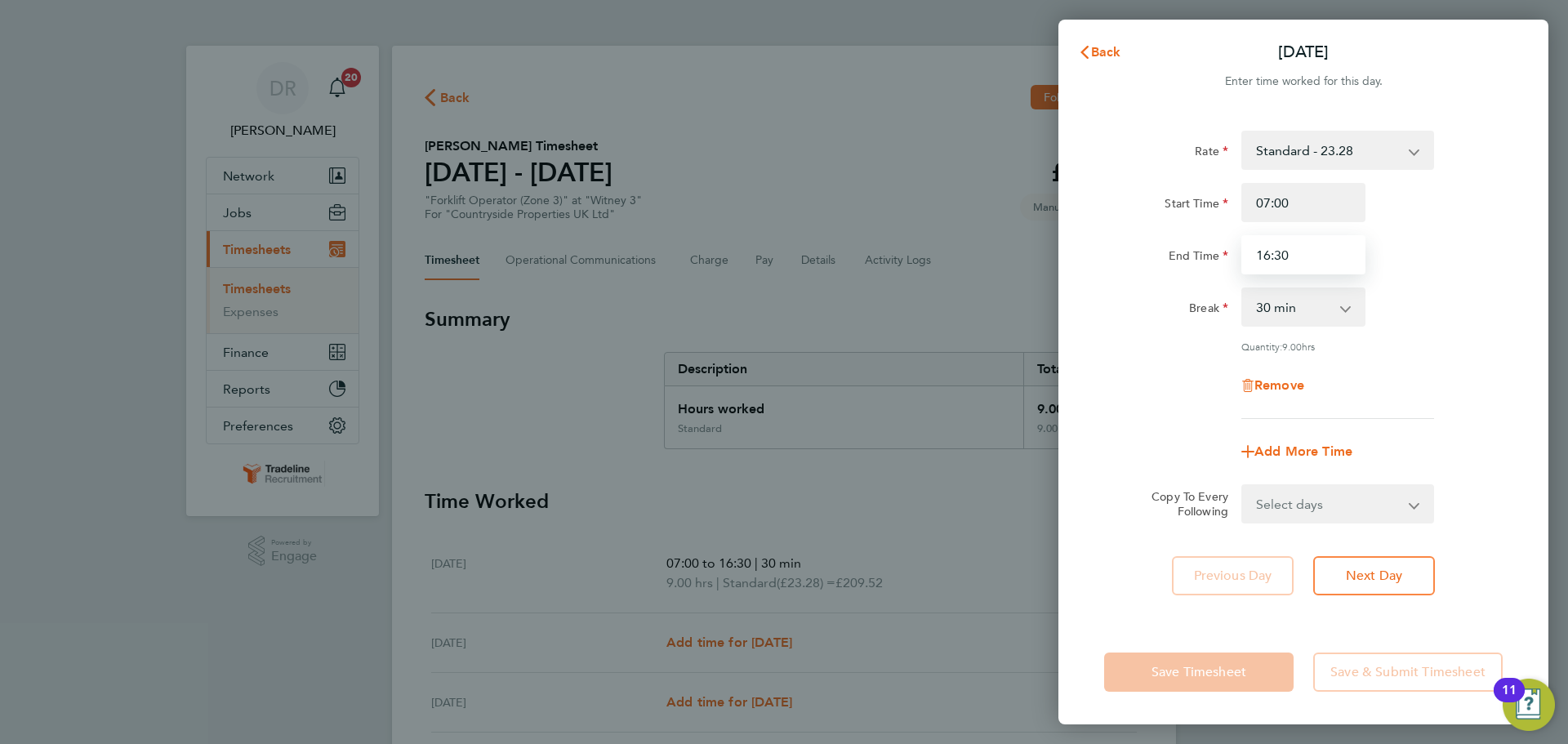
drag, startPoint x: 1301, startPoint y: 248, endPoint x: 1118, endPoint y: 248, distance: 183.0
click at [1137, 248] on div "End Time 16:30" at bounding box center [1304, 255] width 412 height 39
type input "17:30"
click at [1410, 326] on div "Break 0 min 15 min 30 min 45 min 60 min 75 min 90 min" at bounding box center [1304, 307] width 412 height 39
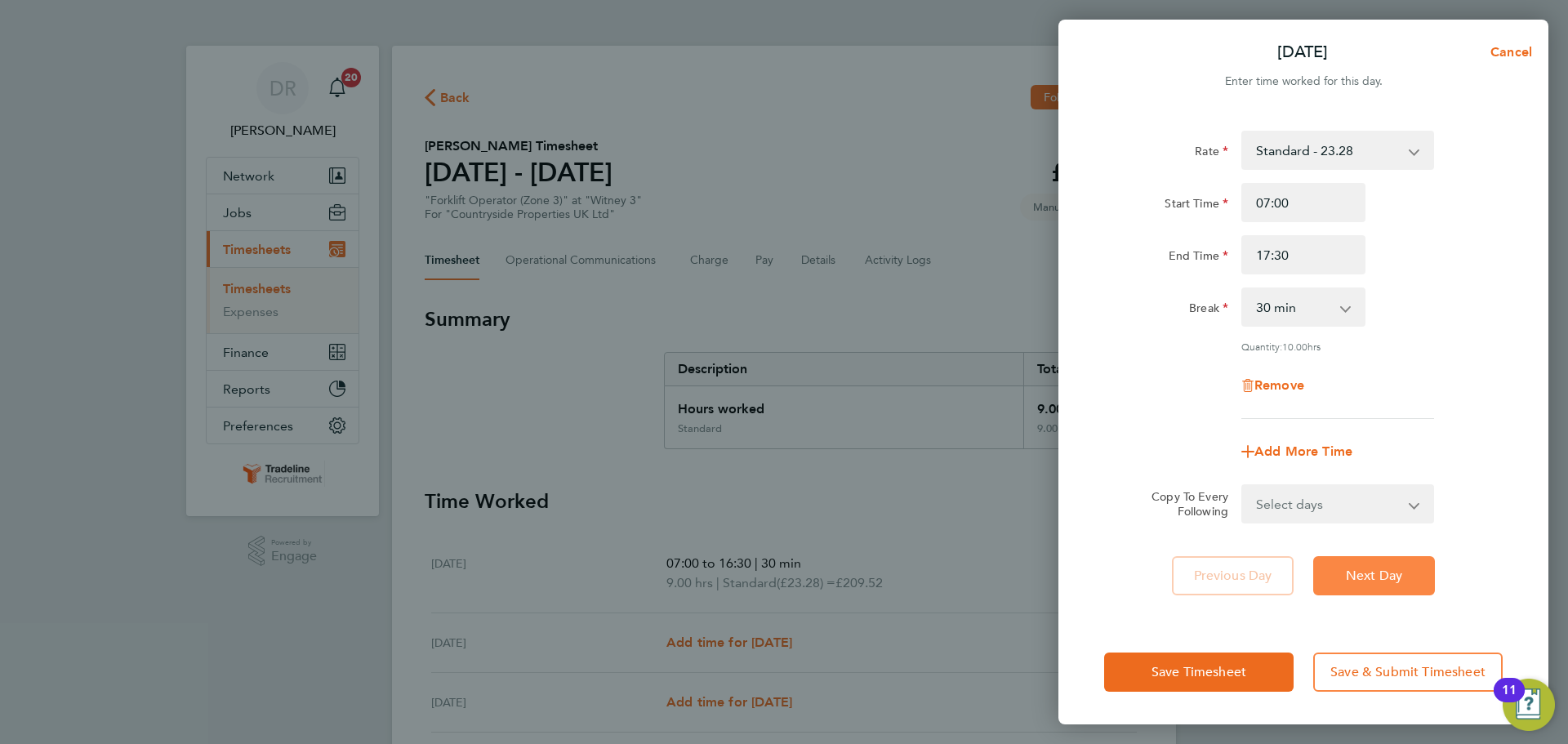
click at [1400, 580] on span "Next Day" at bounding box center [1374, 576] width 57 height 17
select select "30"
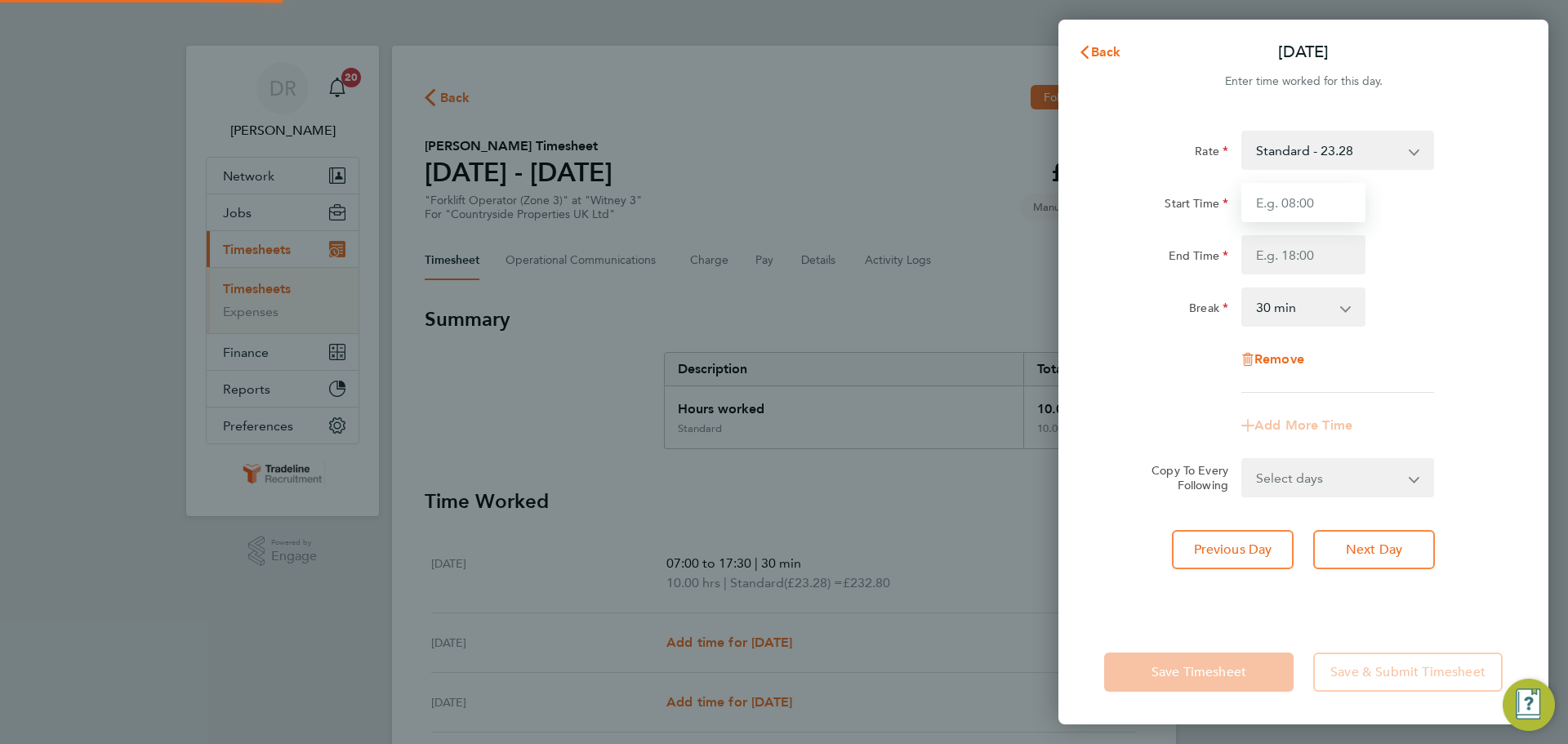
click at [1298, 203] on input "Start Time" at bounding box center [1303, 203] width 124 height 39
type input "07:00"
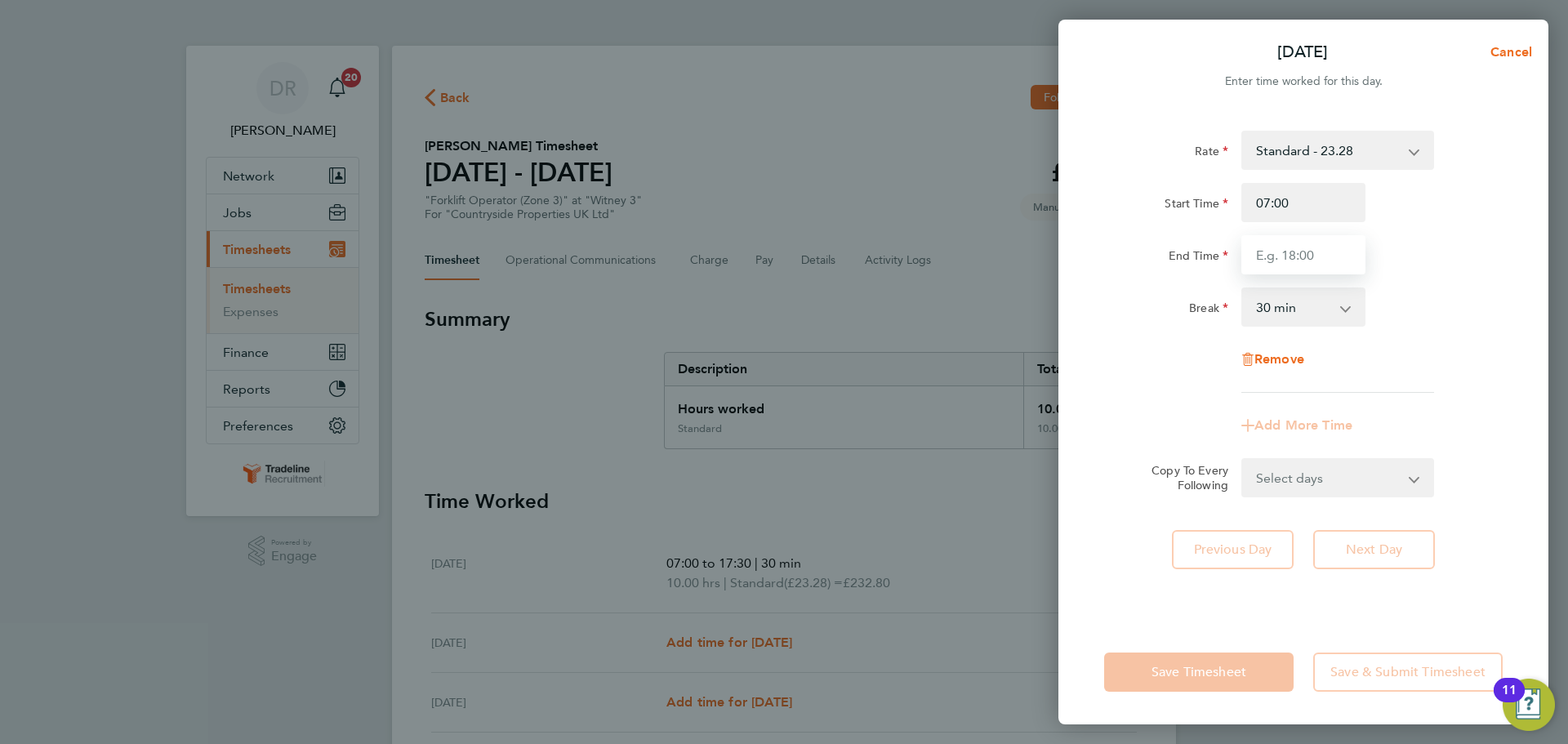
click at [1310, 254] on input "End Time" at bounding box center [1303, 255] width 124 height 39
type input "17:30"
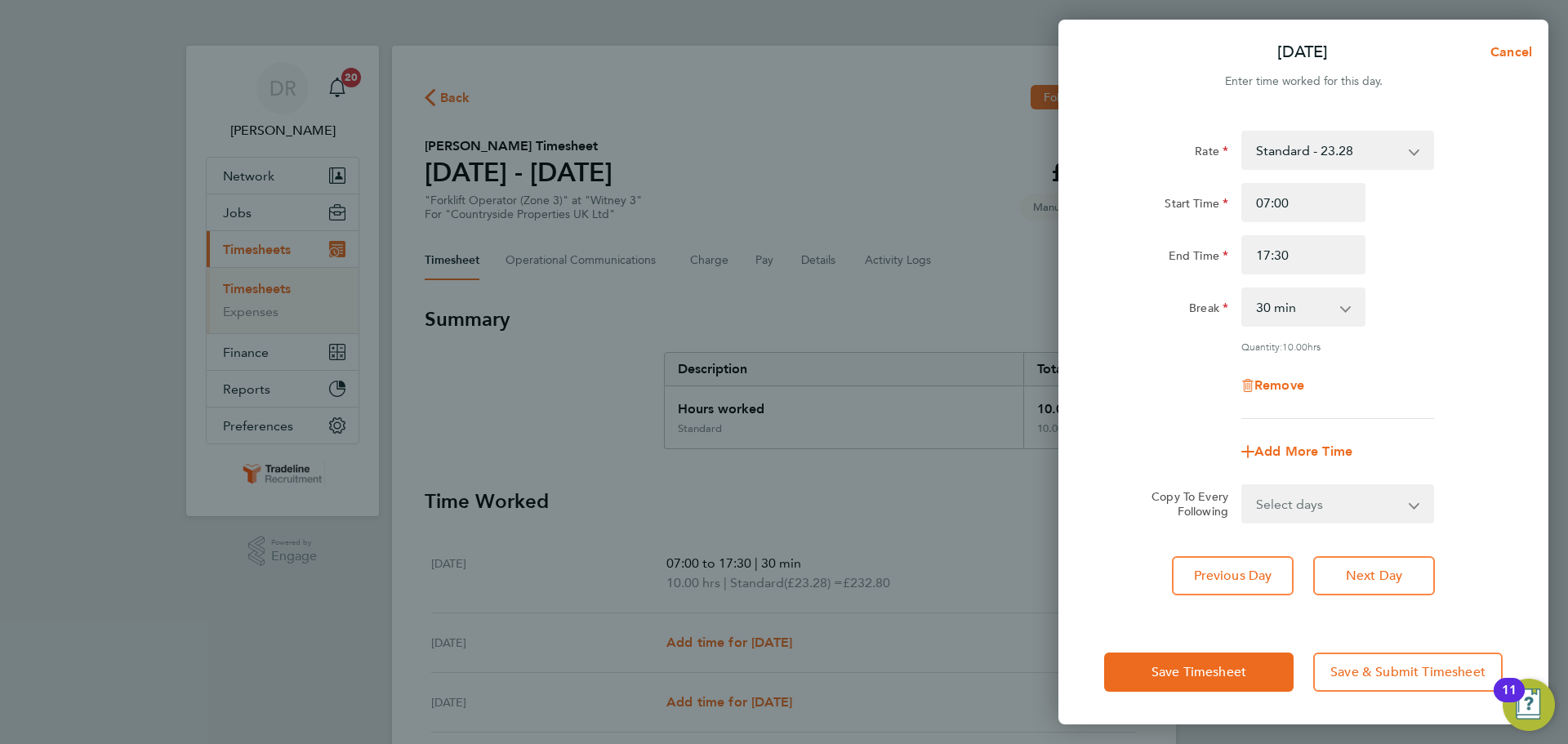
click at [1454, 349] on div "Rate Standard - 23.28 TL - 23.28 Start Time 07:00 End Time 17:30 Break 0 min 15…" at bounding box center [1303, 275] width 398 height 289
click at [1395, 565] on button "Next Day" at bounding box center [1374, 576] width 121 height 39
select select "30"
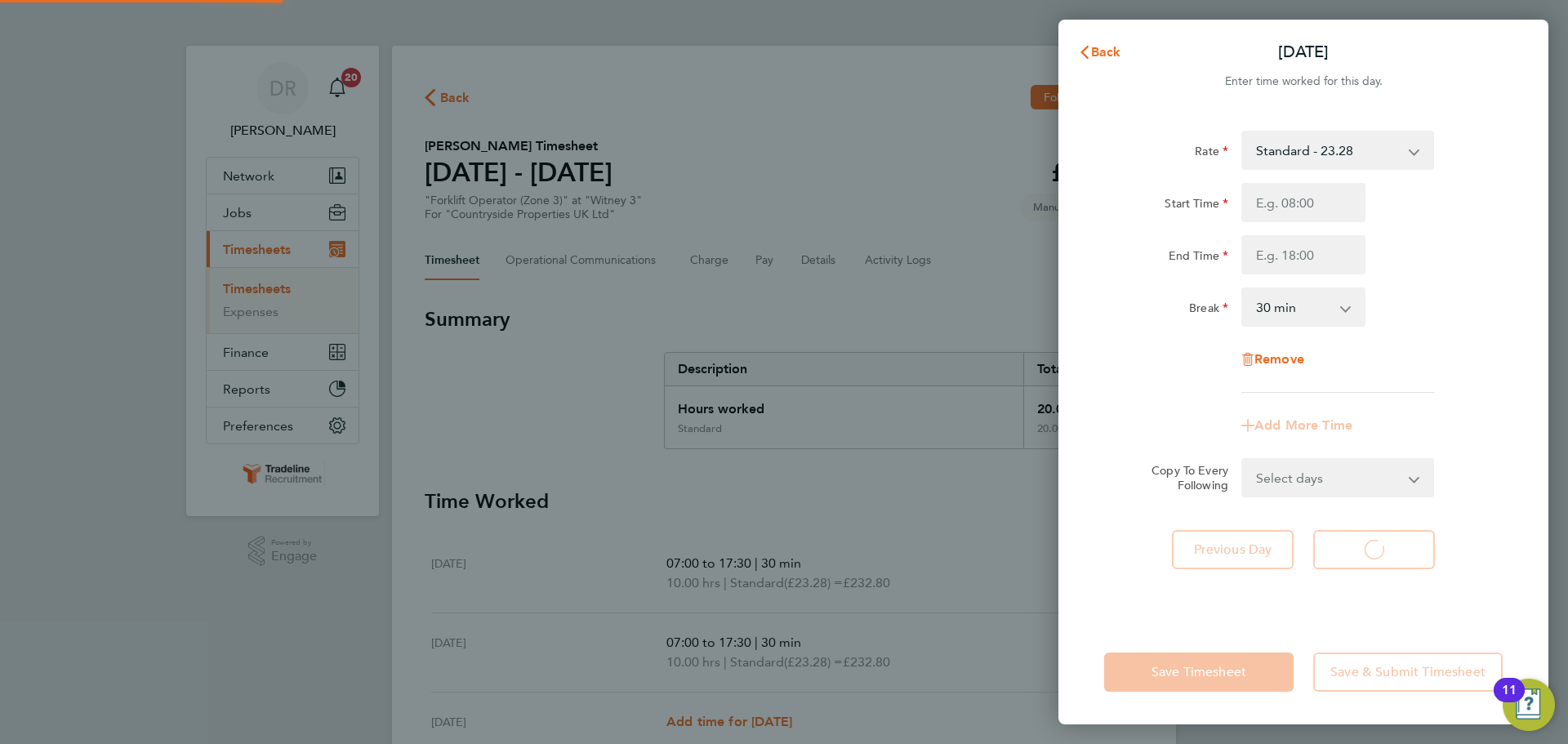
select select "30"
click at [1276, 198] on input "Start Time" at bounding box center [1303, 203] width 124 height 39
type input "07:00"
click at [1301, 250] on input "End Time" at bounding box center [1303, 255] width 124 height 39
drag, startPoint x: 1316, startPoint y: 245, endPoint x: 1166, endPoint y: 245, distance: 150.0
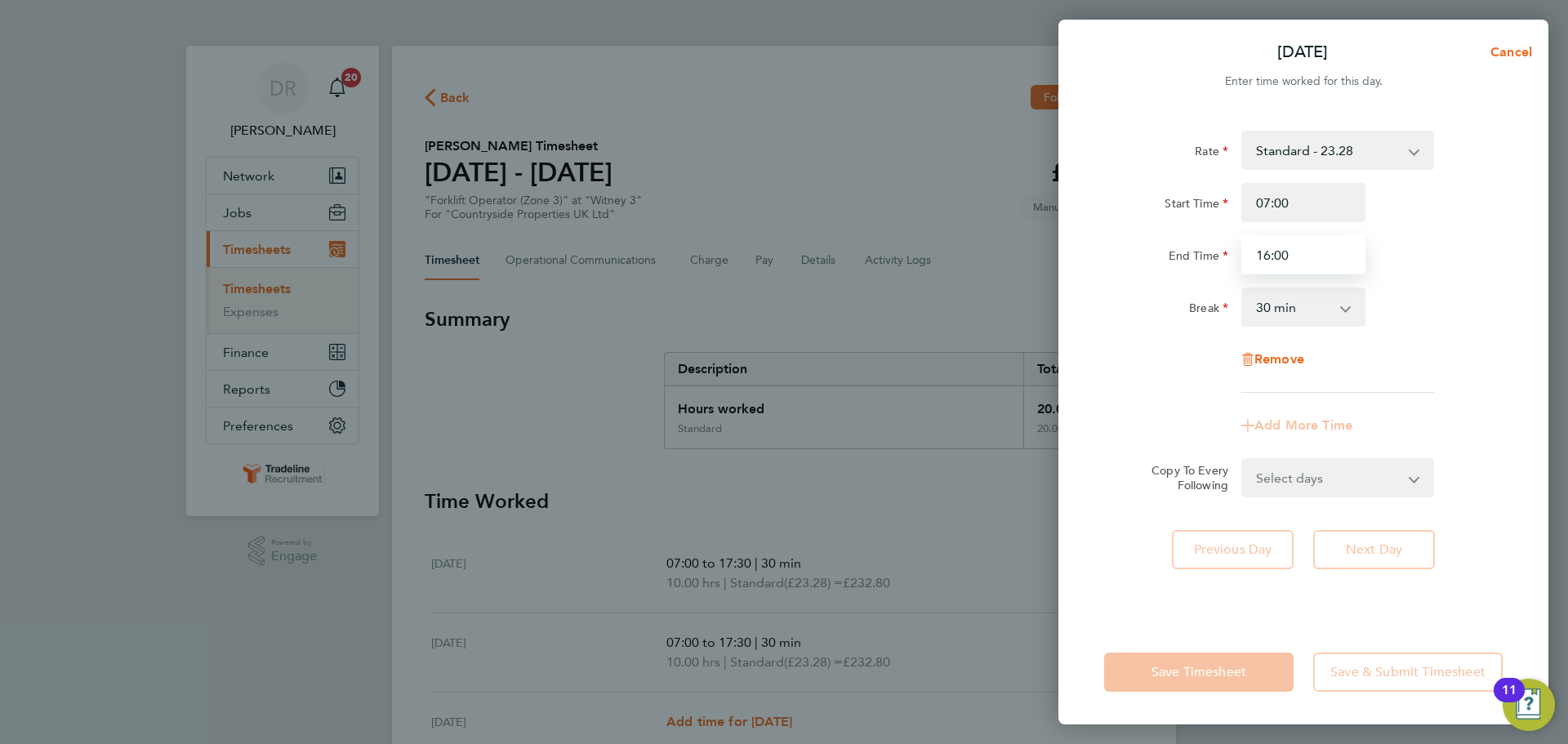
click at [1251, 245] on input "16:00" at bounding box center [1303, 255] width 124 height 39
type input "17:30"
drag, startPoint x: 1377, startPoint y: 292, endPoint x: 1374, endPoint y: 302, distance: 10.4
click at [1376, 297] on div "Break 0 min 15 min 30 min 45 min 60 min 75 min 90 min" at bounding box center [1304, 307] width 412 height 39
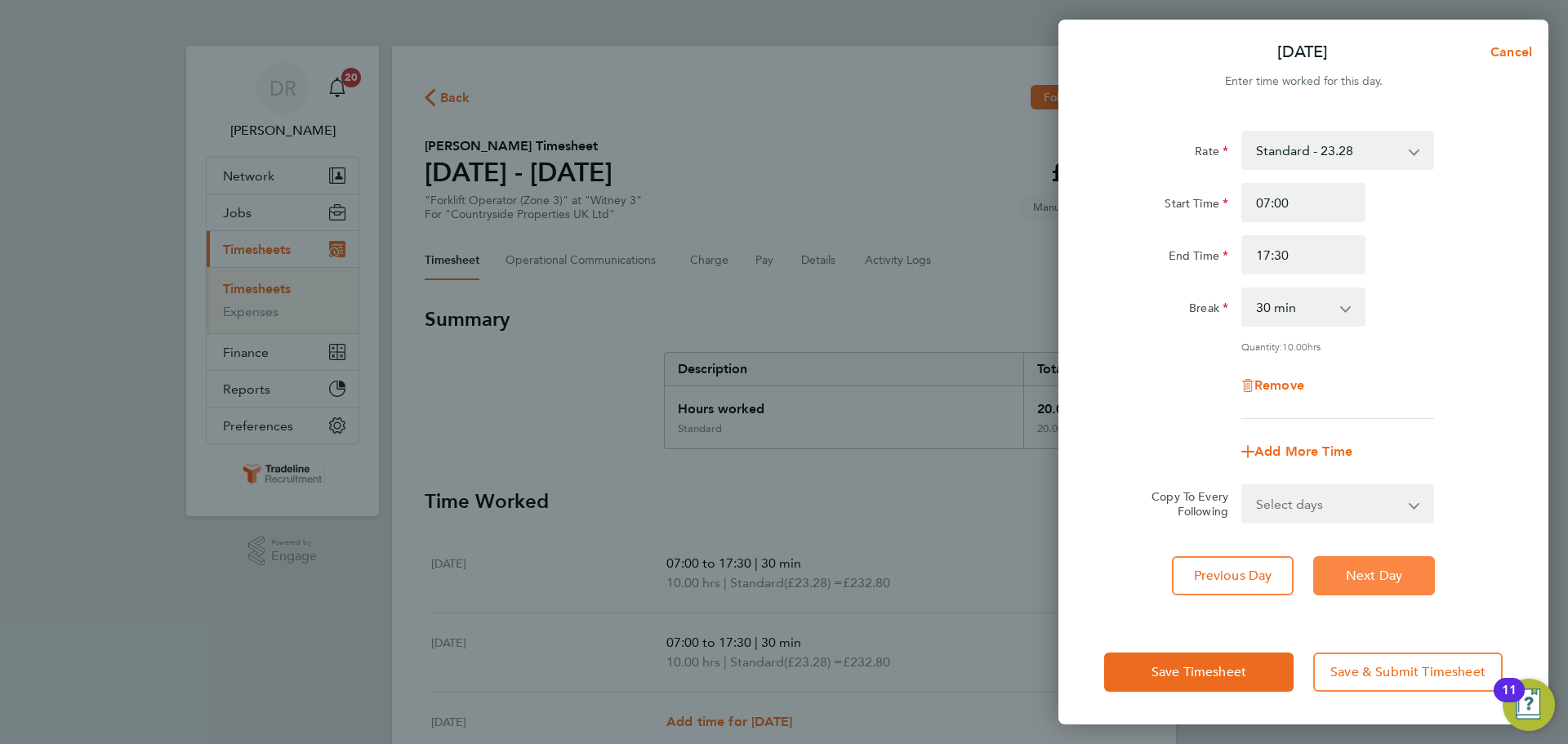
click at [1362, 585] on button "Next Day" at bounding box center [1374, 576] width 121 height 39
select select "30"
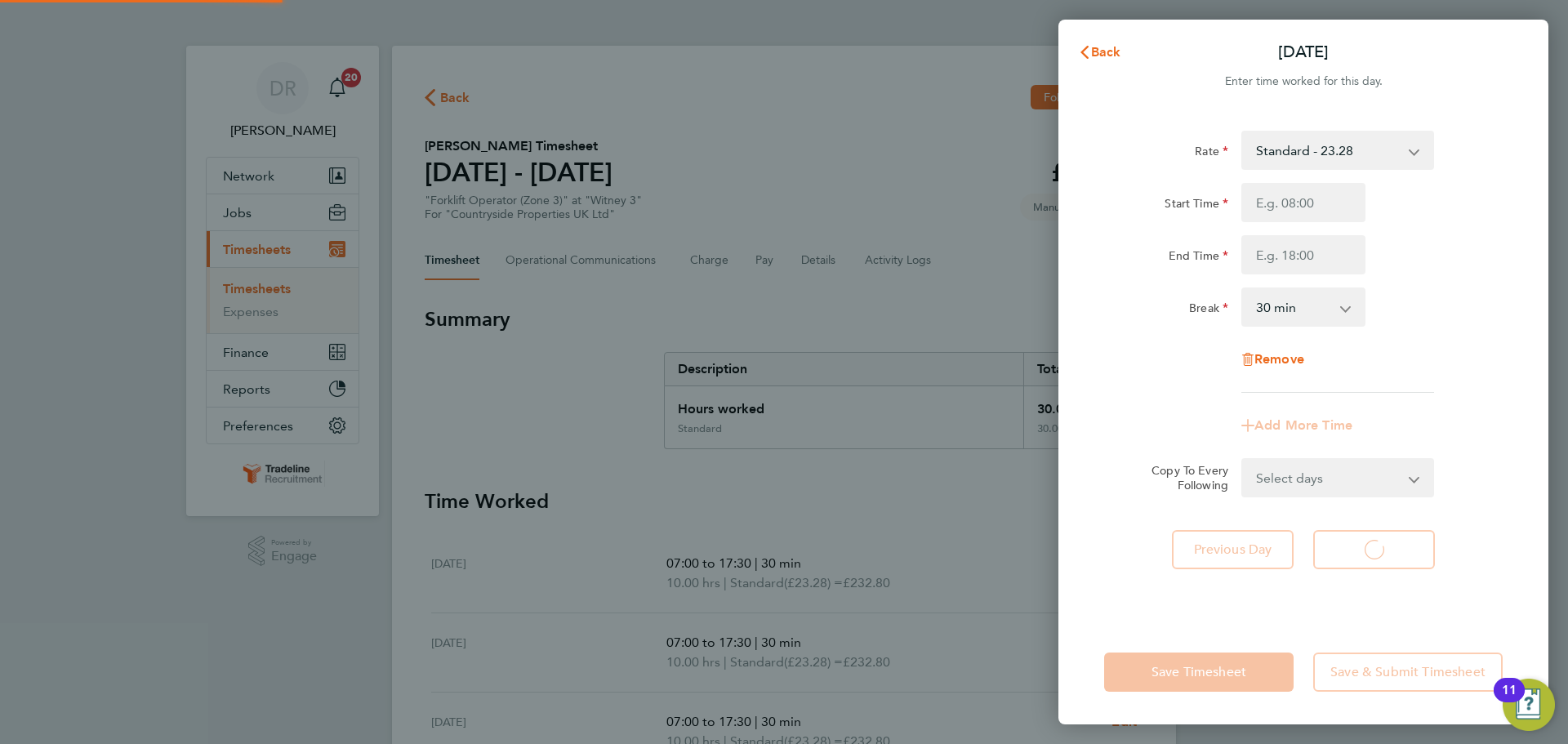
select select "30"
click at [1268, 202] on input "Start Time" at bounding box center [1303, 203] width 124 height 39
type input "07:00"
click at [1310, 248] on input "End Time" at bounding box center [1303, 255] width 124 height 39
type input "16:30"
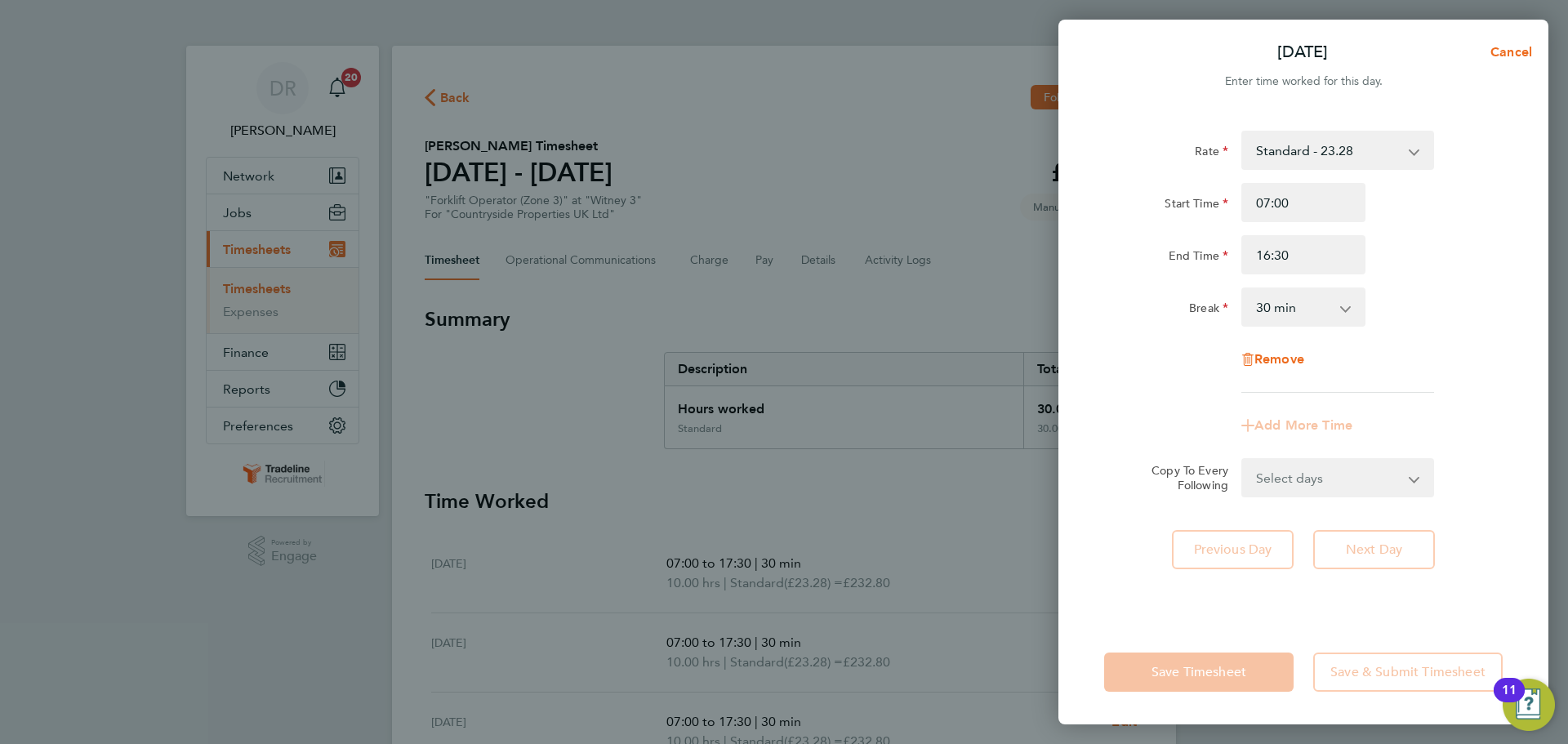
click at [1452, 310] on div "Break 0 min 15 min 30 min 45 min 60 min 75 min 90 min" at bounding box center [1304, 307] width 412 height 39
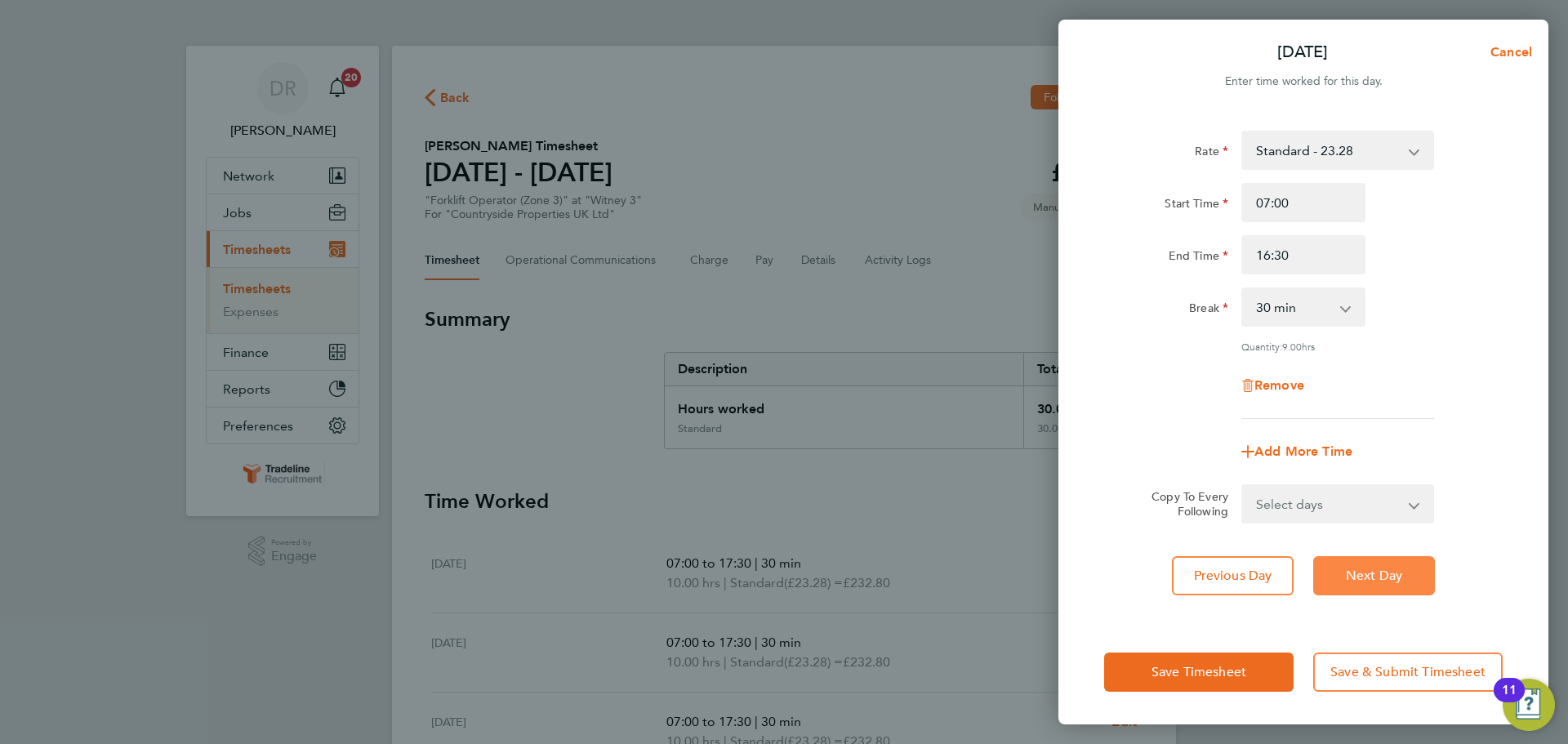
click at [1373, 576] on span "Next Day" at bounding box center [1374, 576] width 57 height 17
select select "30"
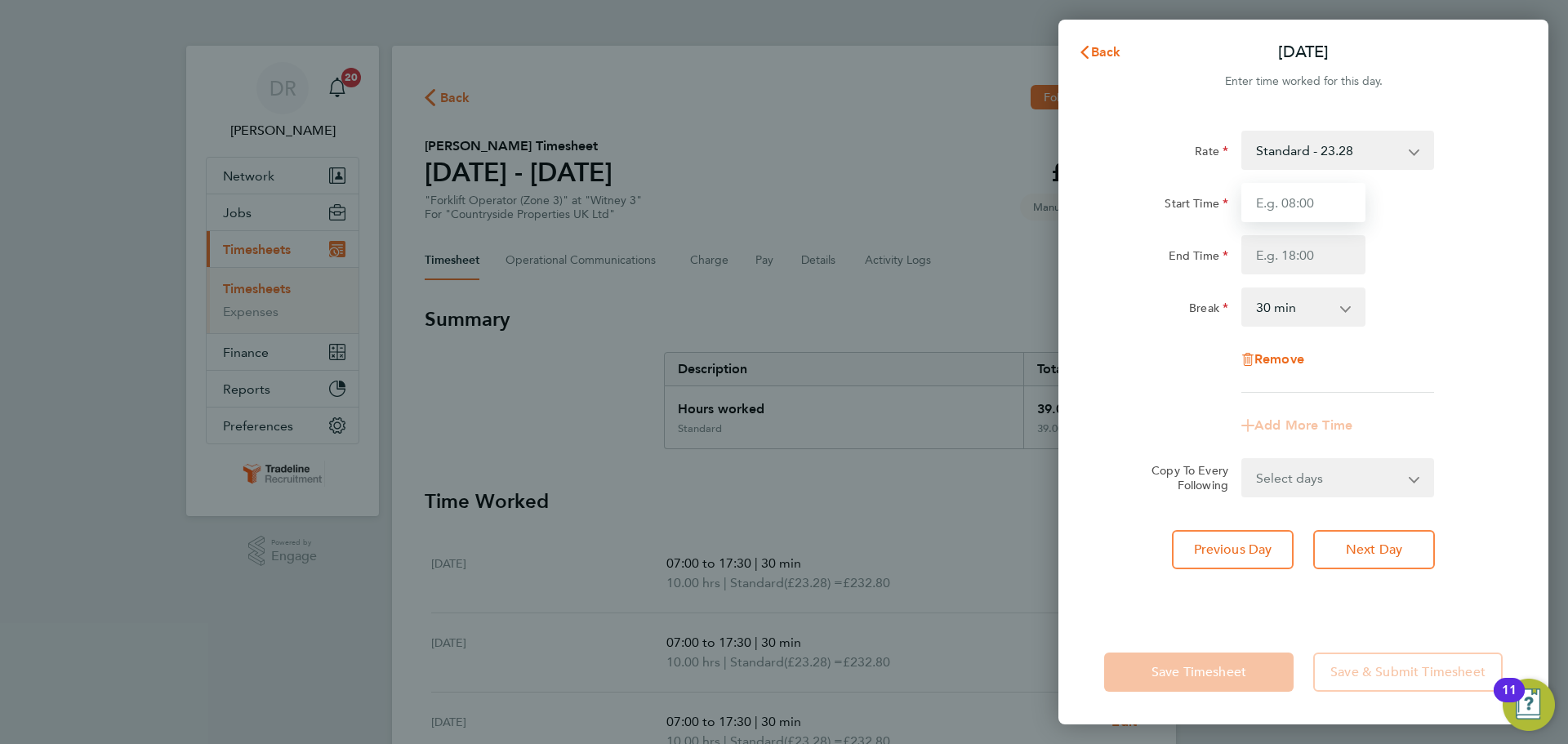
click at [1305, 214] on input "Start Time" at bounding box center [1303, 203] width 124 height 39
type input "07:00"
click at [1309, 254] on input "End Time" at bounding box center [1303, 255] width 124 height 39
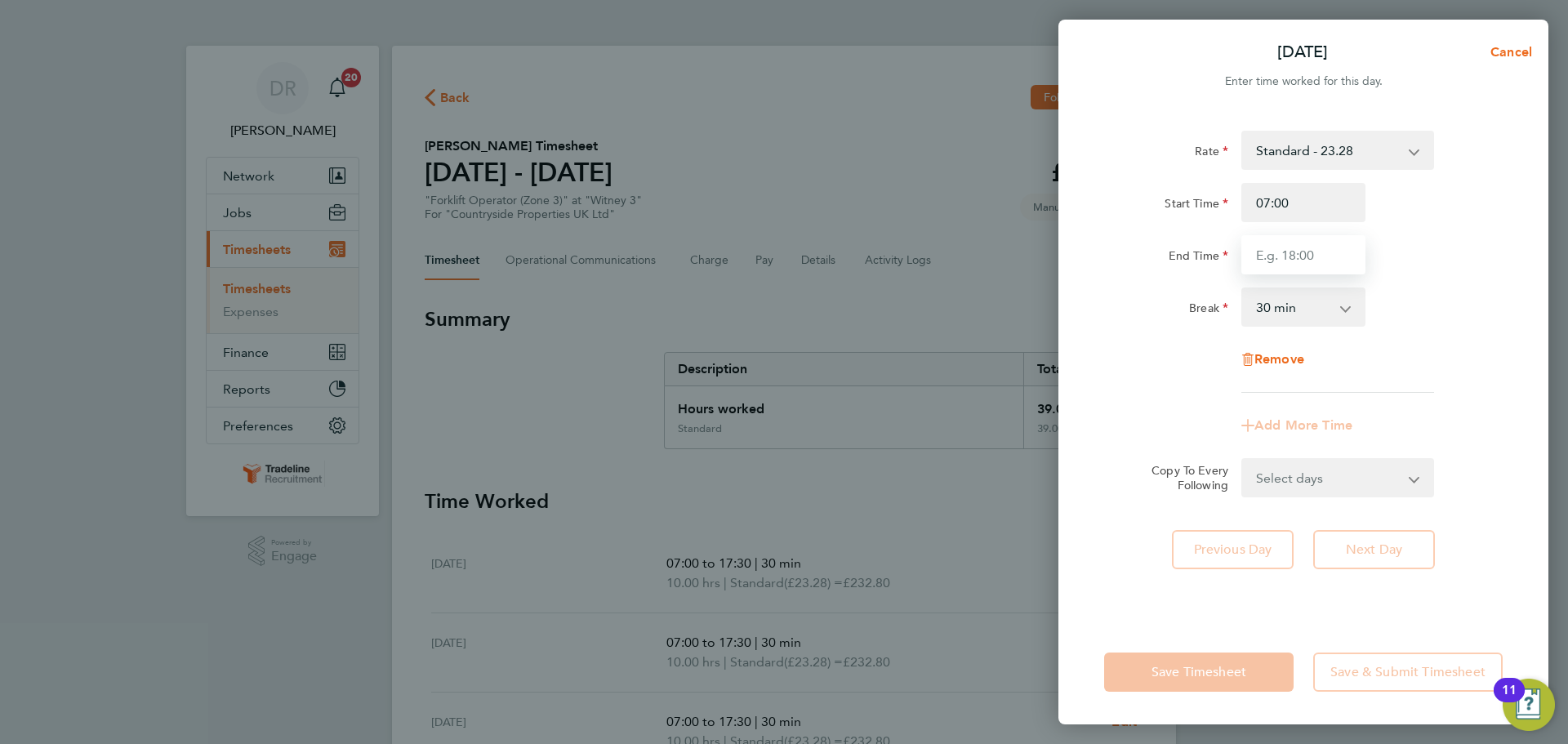
type input "13:30"
click at [1424, 346] on div "Rate Standard - 23.28 TL - 23.28 Start Time 07:00 End Time 13:30 Break 0 min 15…" at bounding box center [1303, 262] width 398 height 262
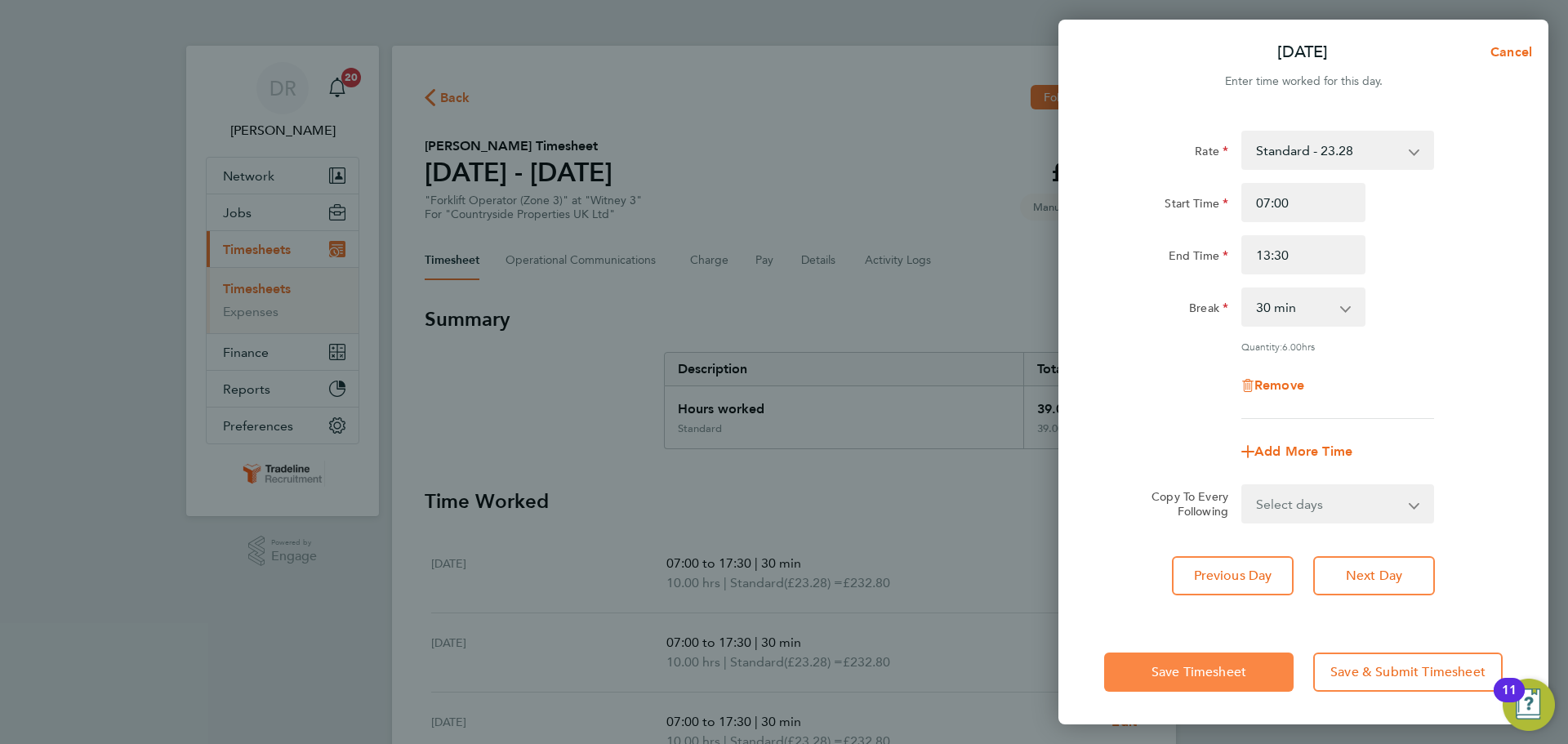
click at [1181, 683] on button "Save Timesheet" at bounding box center [1199, 673] width 190 height 39
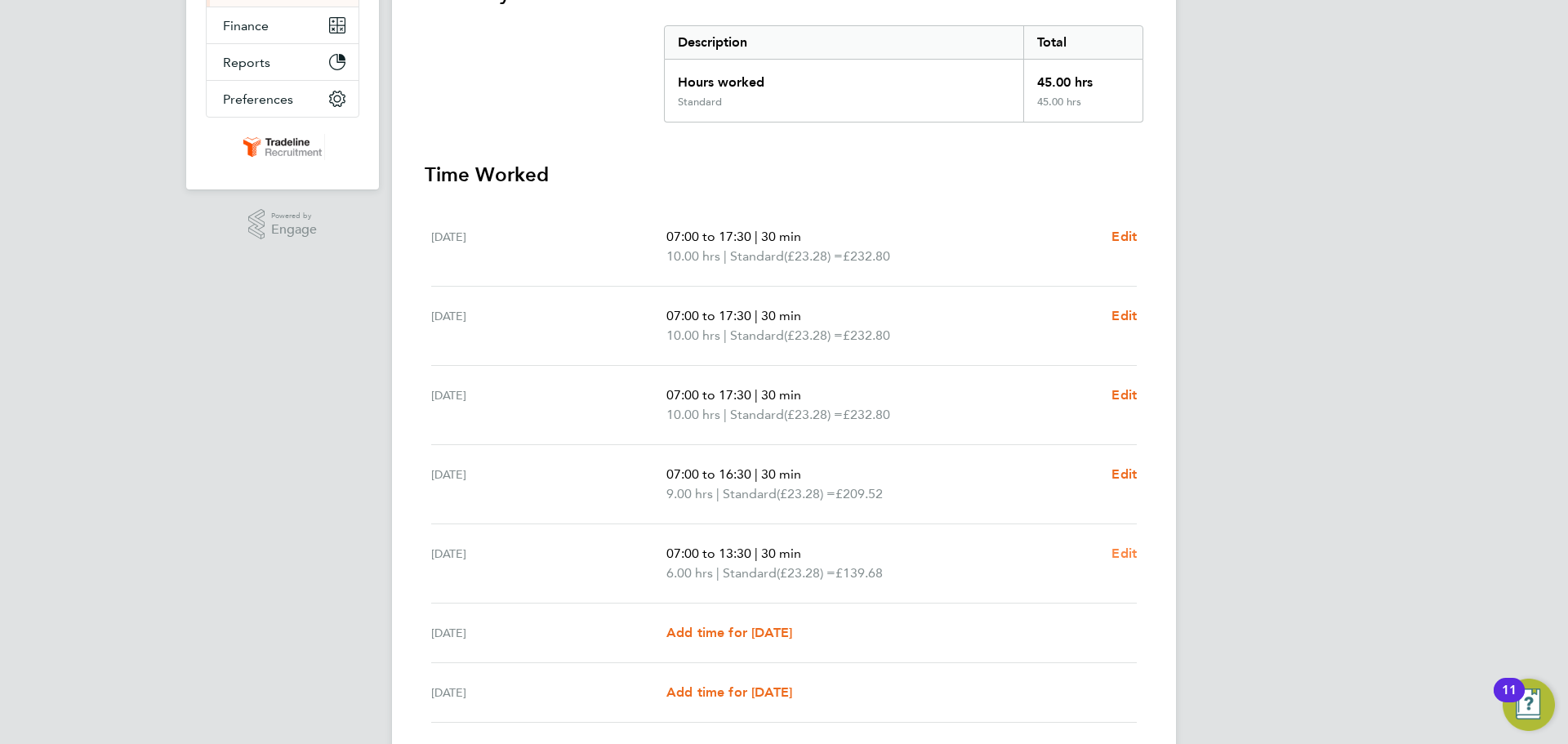
click at [1119, 545] on span "Edit" at bounding box center [1125, 553] width 25 height 16
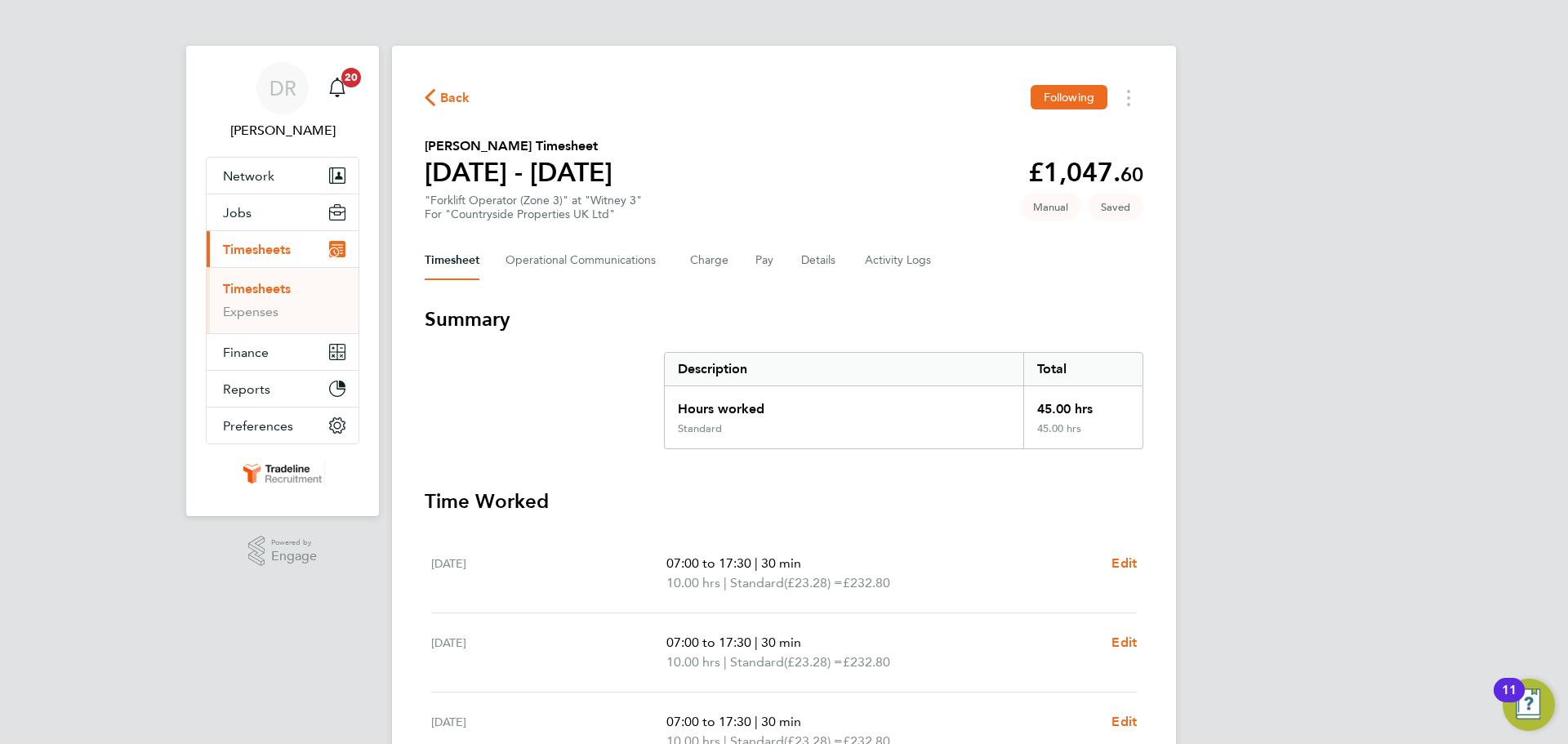
select select "30"
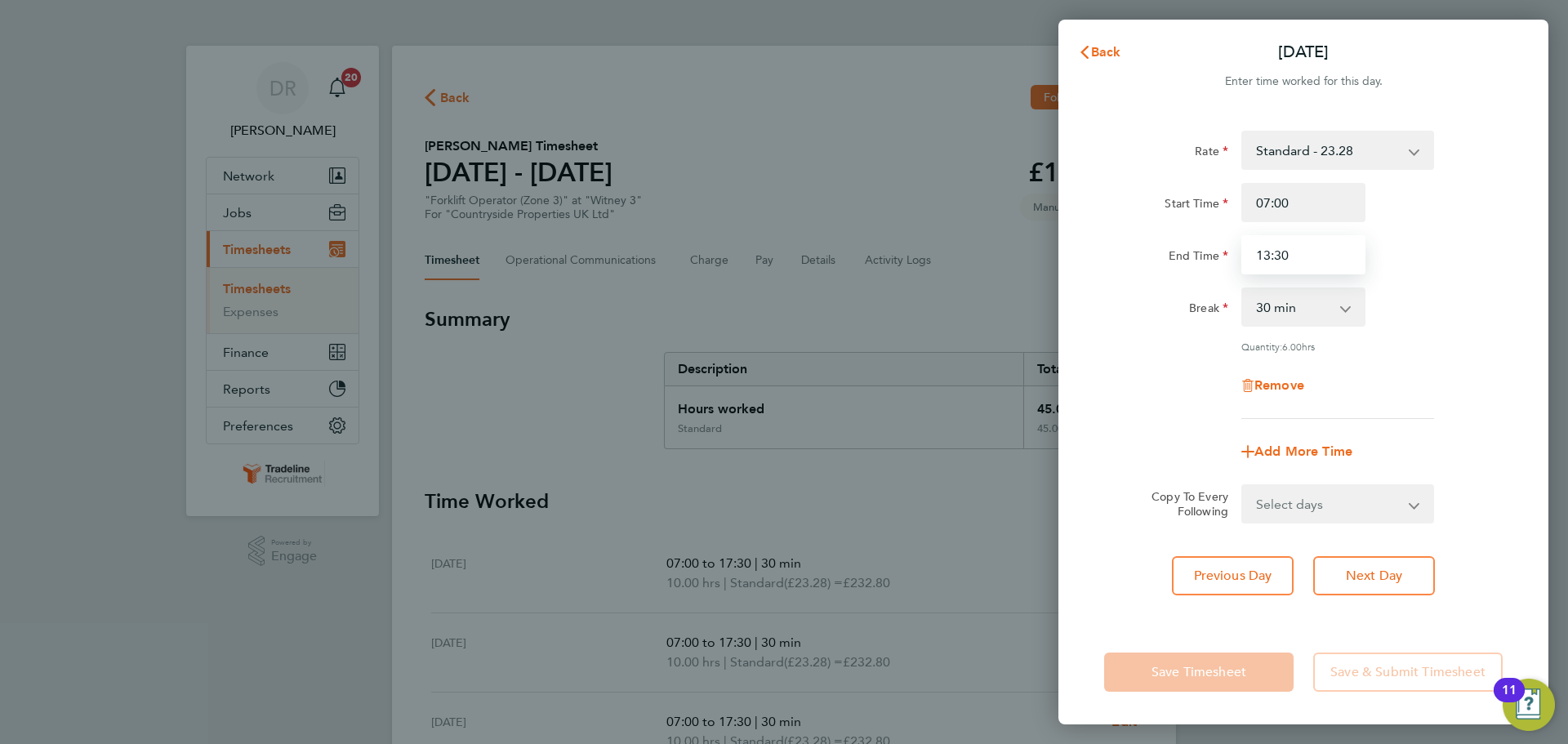
drag, startPoint x: 1301, startPoint y: 255, endPoint x: 1123, endPoint y: 260, distance: 178.1
click at [1129, 260] on div "End Time 13:30" at bounding box center [1304, 255] width 412 height 39
type input "16:30"
click at [1445, 291] on div "Break 0 min 15 min 30 min 45 min 60 min 75 min 90 min" at bounding box center [1304, 307] width 412 height 39
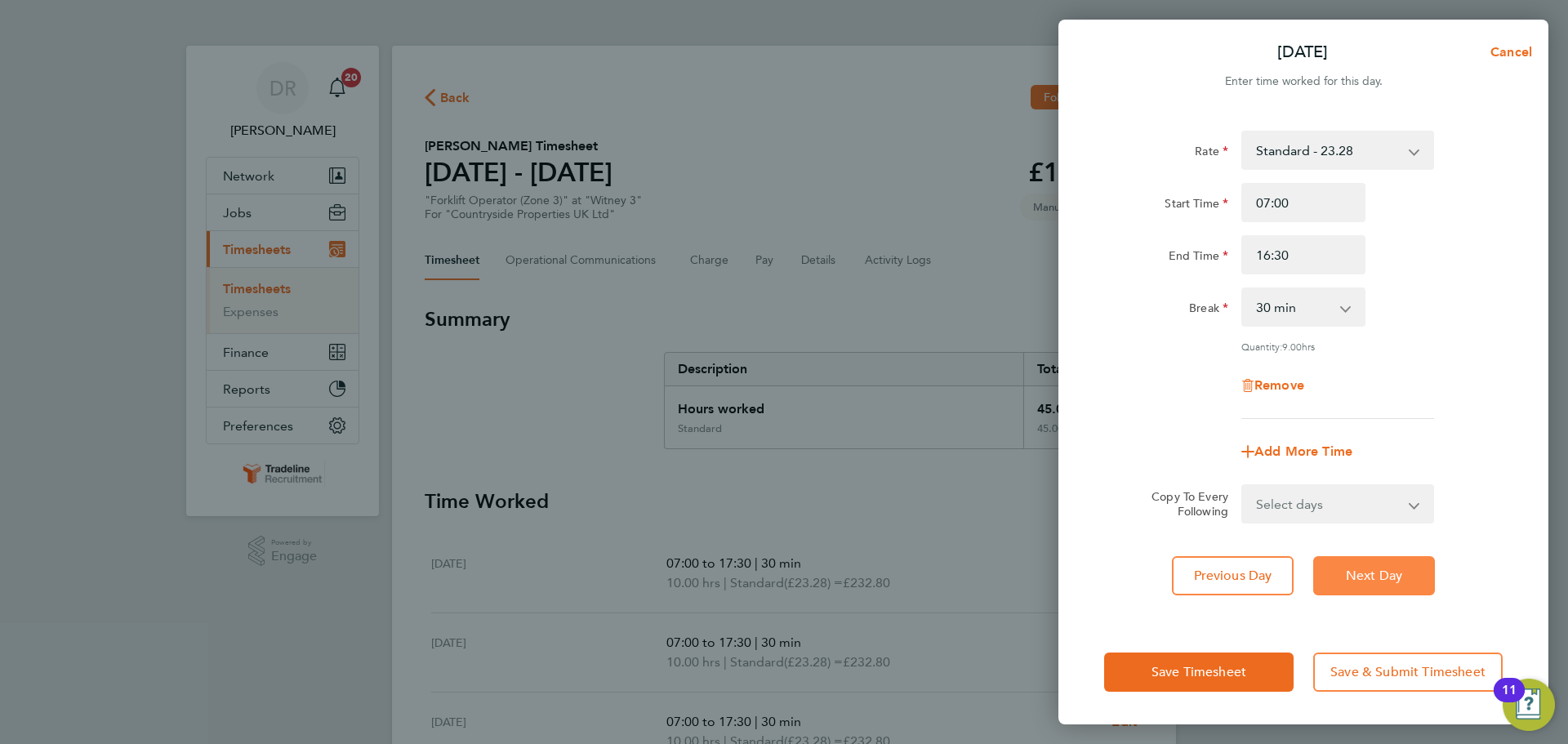
click at [1382, 585] on button "Next Day" at bounding box center [1374, 576] width 121 height 39
select select "30"
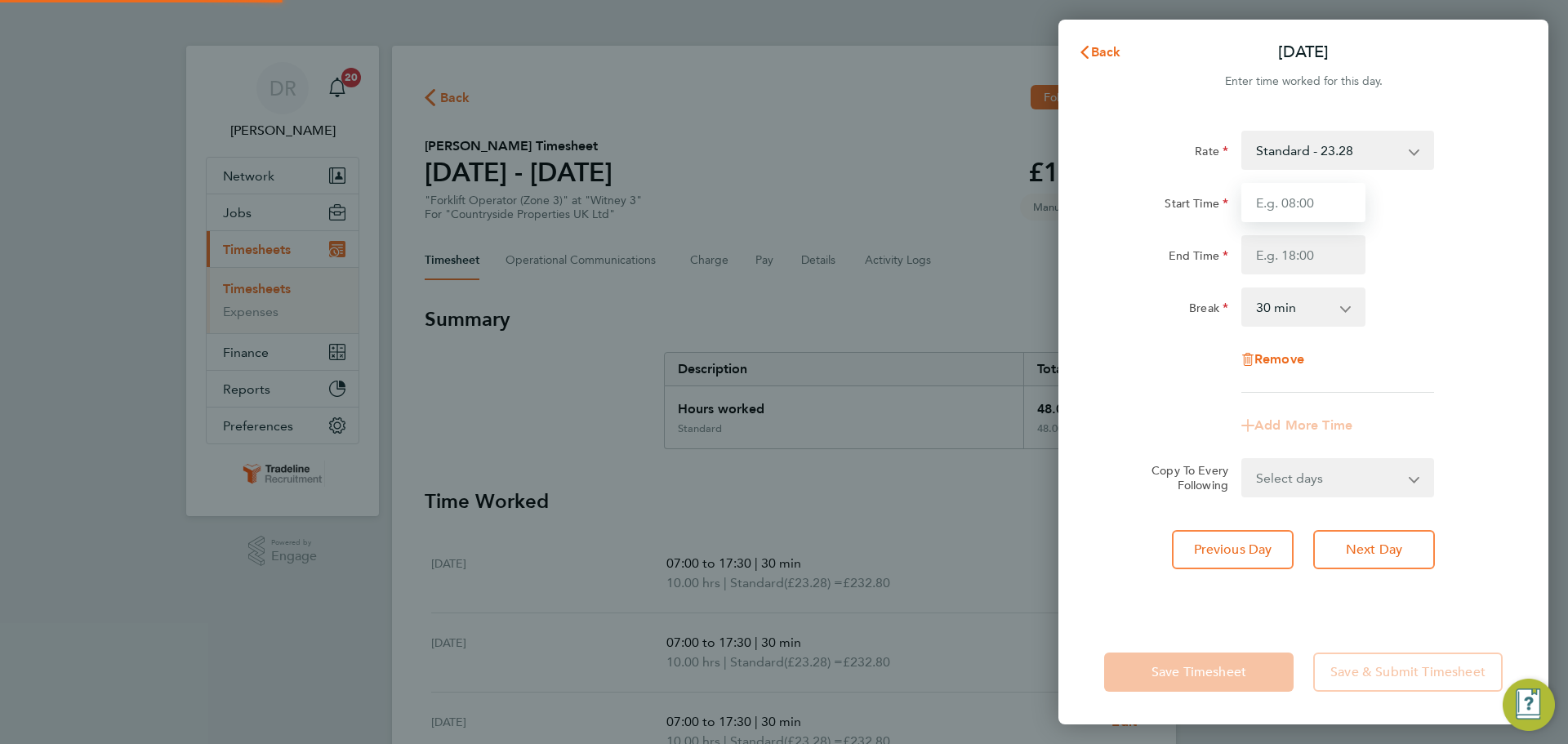
click at [1293, 207] on input "Start Time" at bounding box center [1303, 203] width 124 height 39
type input "07:00"
click at [1291, 257] on input "End Time" at bounding box center [1303, 255] width 124 height 39
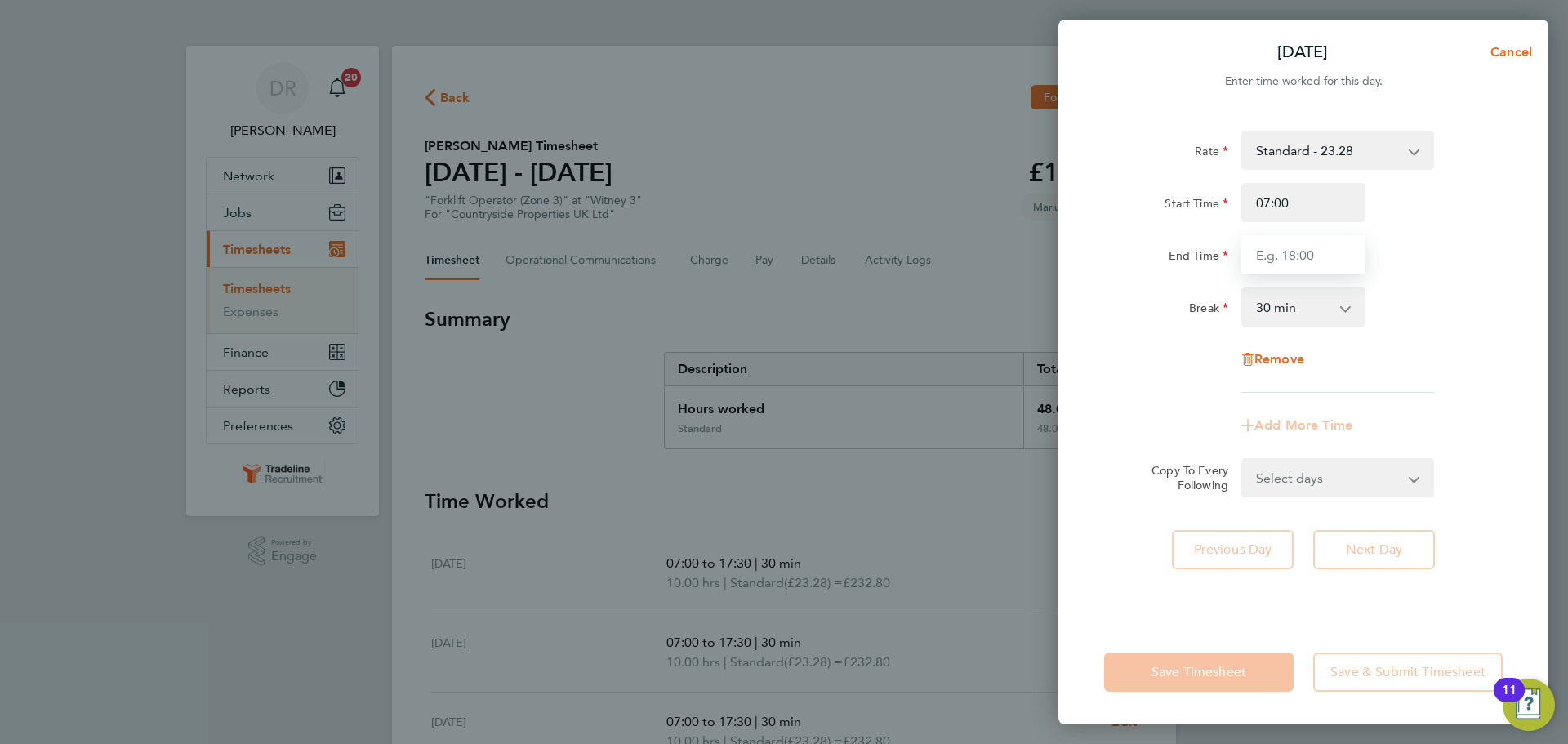
type input "13:30"
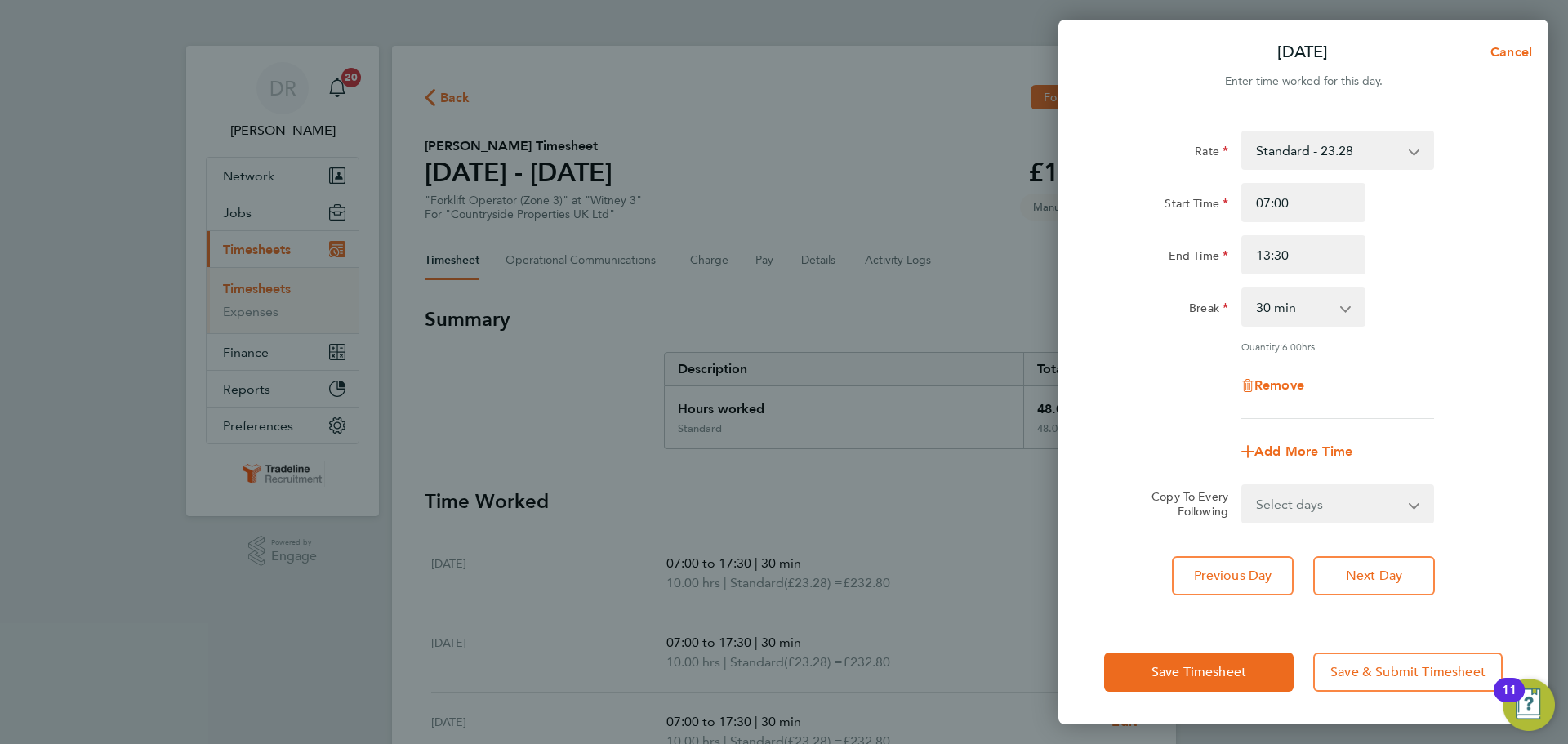
click at [1439, 321] on div "Break 0 min 15 min 30 min 45 min 60 min 75 min 90 min" at bounding box center [1304, 307] width 412 height 39
click at [1212, 667] on span "Save Timesheet" at bounding box center [1199, 672] width 95 height 17
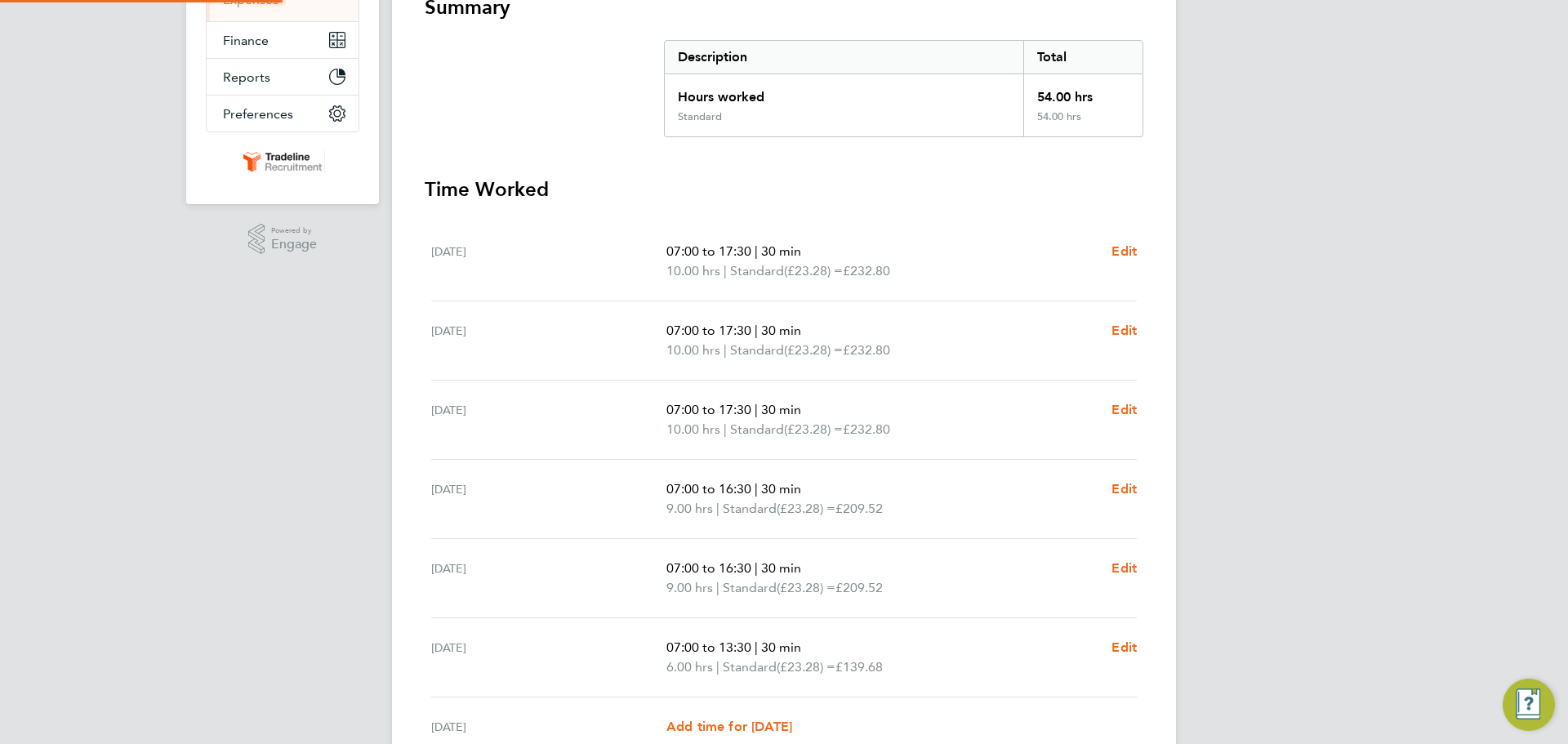
scroll to position [469, 0]
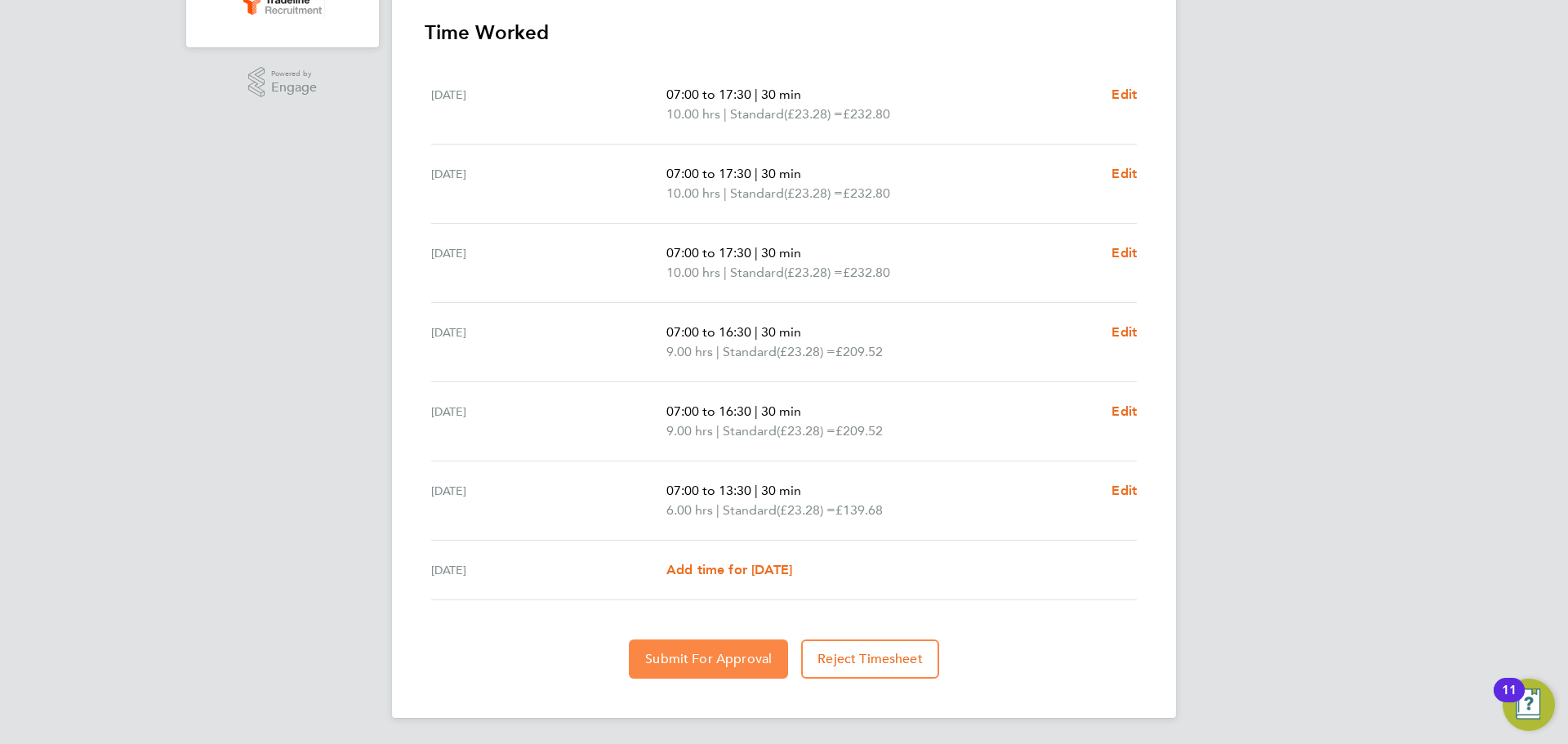
click at [767, 662] on span "Submit For Approval" at bounding box center [708, 659] width 126 height 17
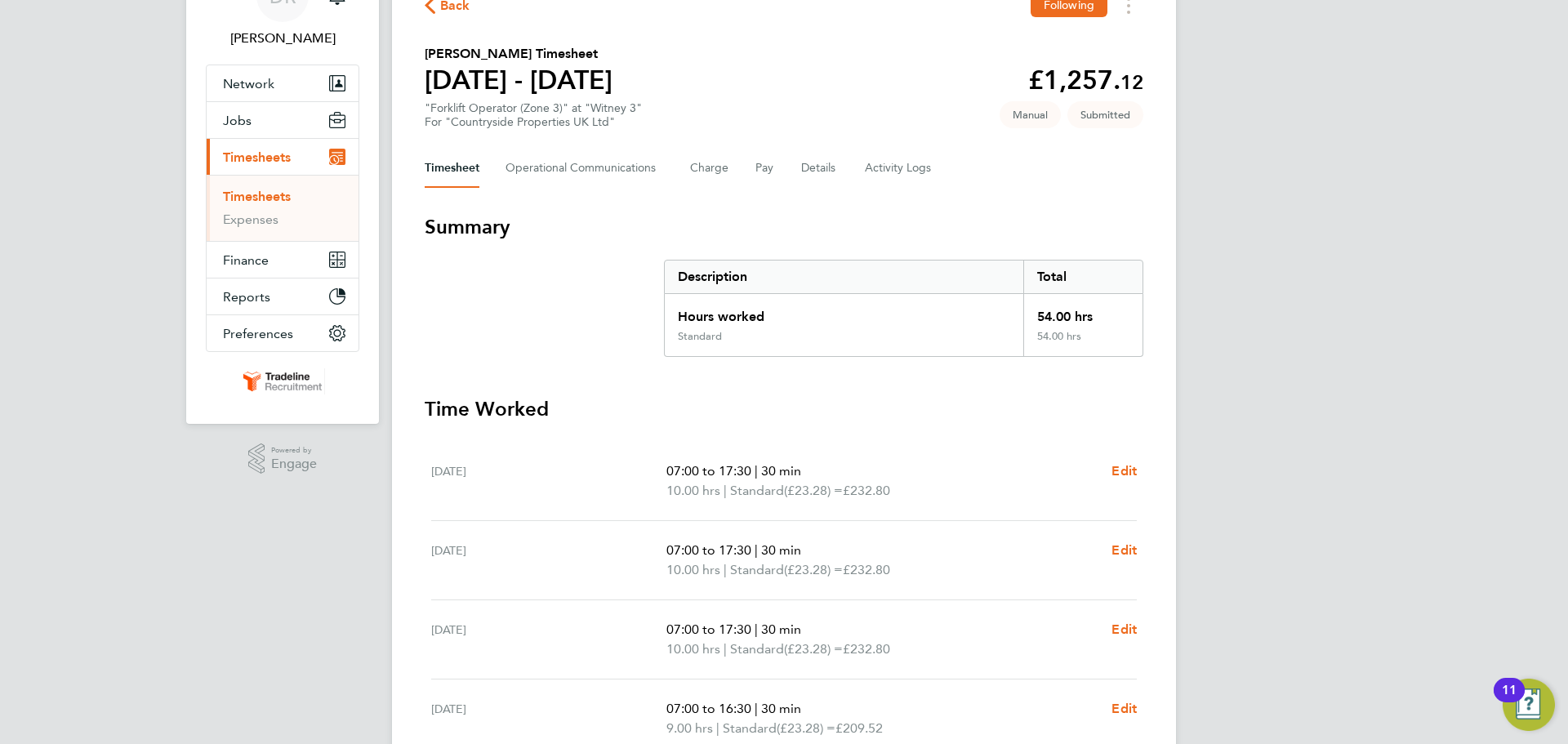
scroll to position [0, 0]
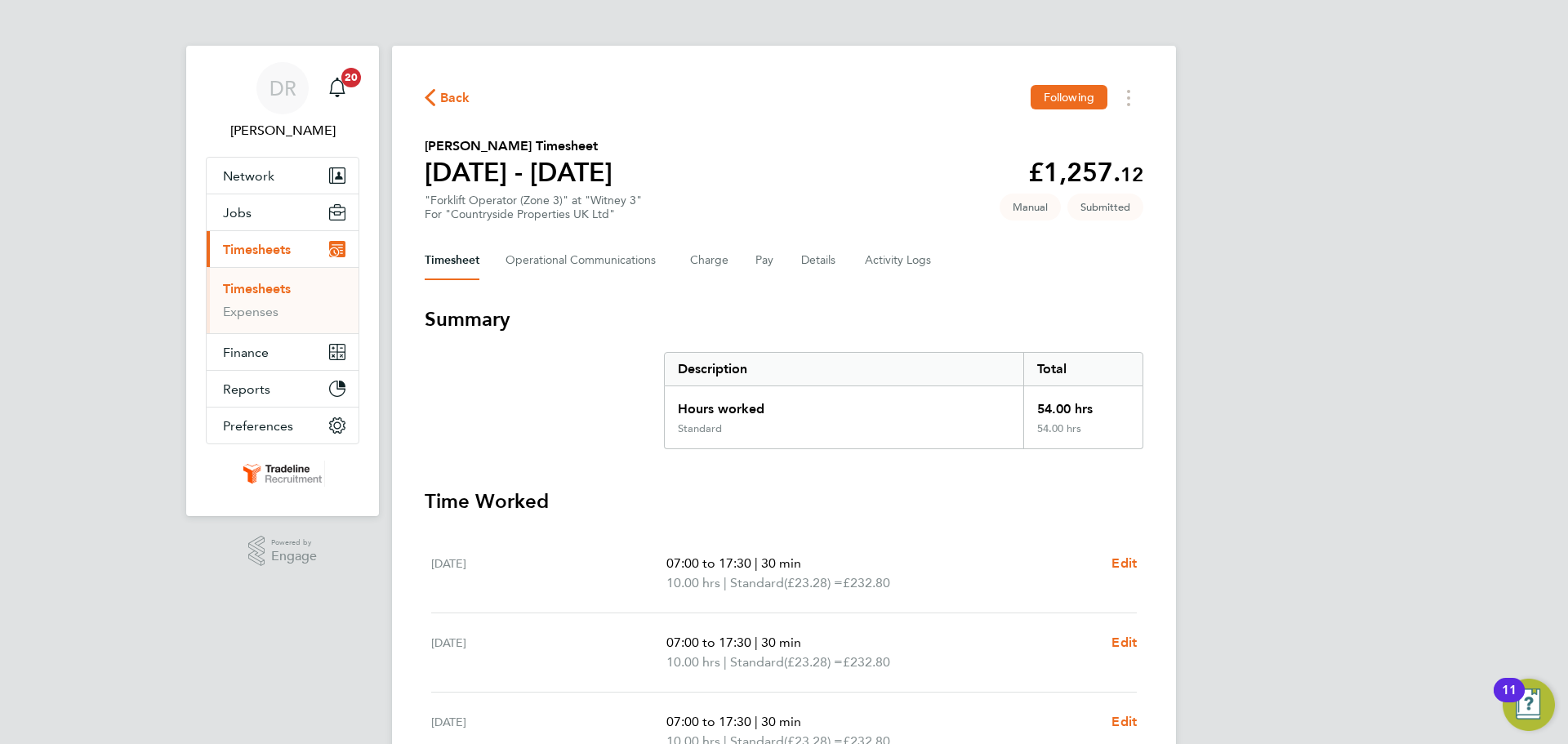
click at [272, 288] on link "Timesheets" at bounding box center [256, 289] width 68 height 16
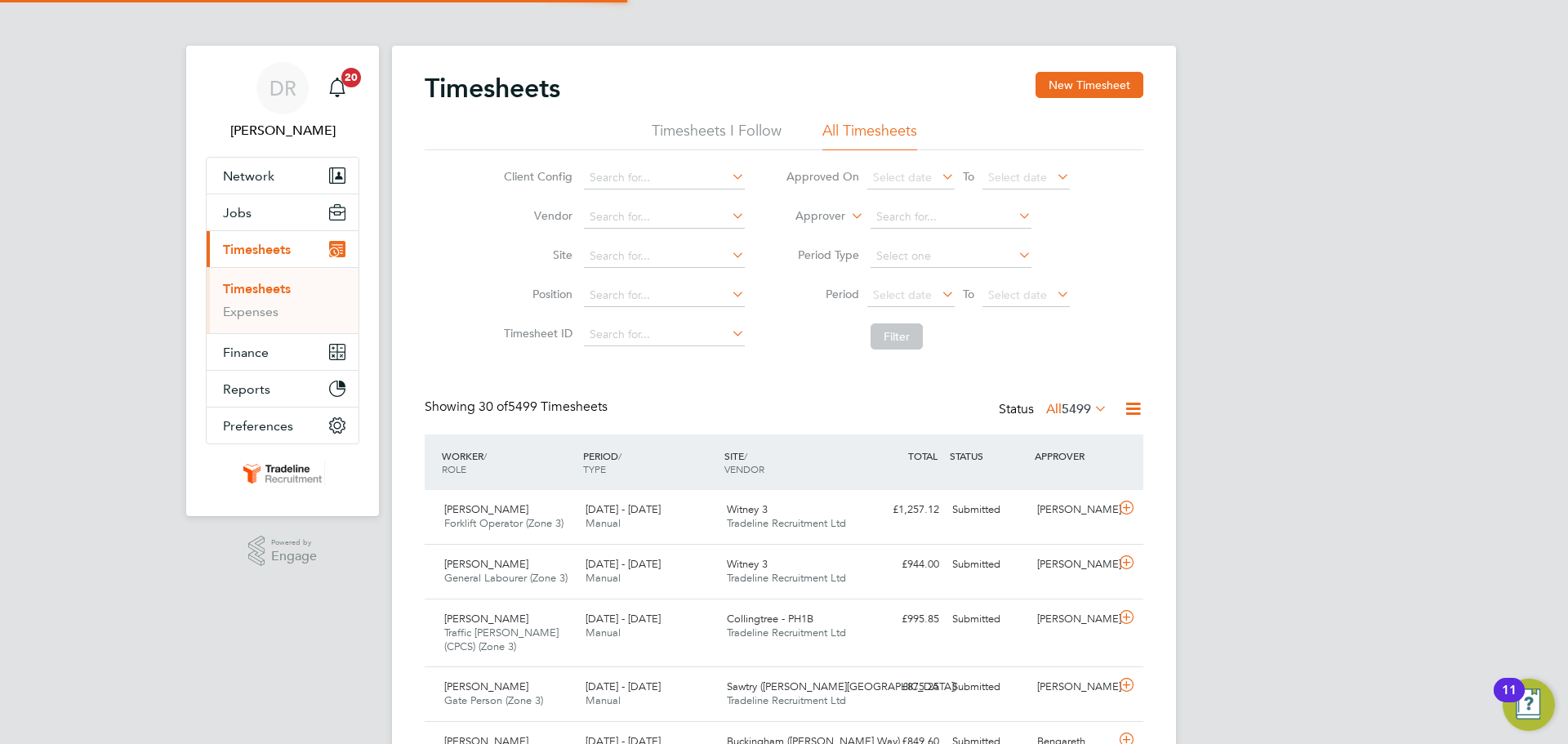
scroll to position [55, 142]
